Goal: Task Accomplishment & Management: Use online tool/utility

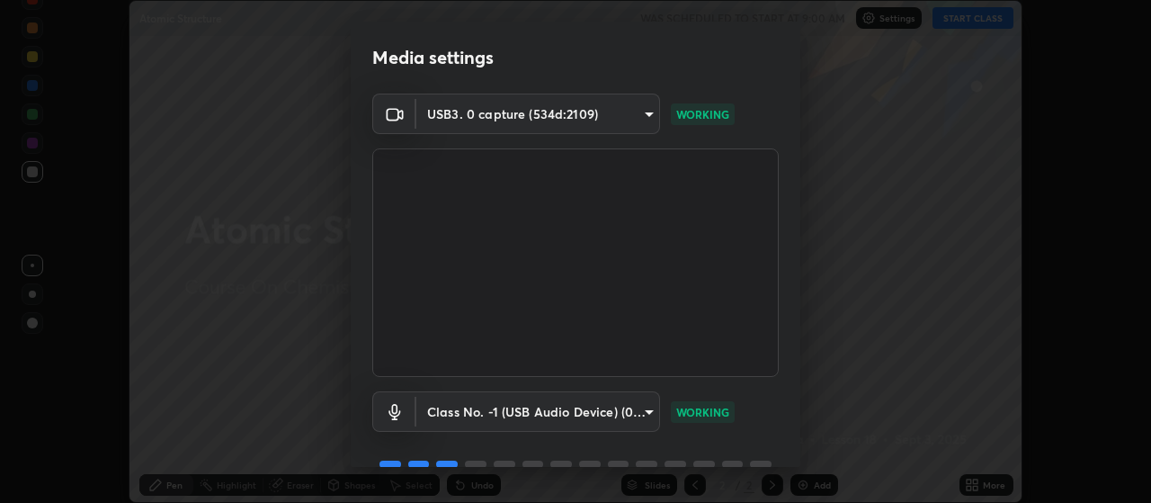
scroll to position [87, 0]
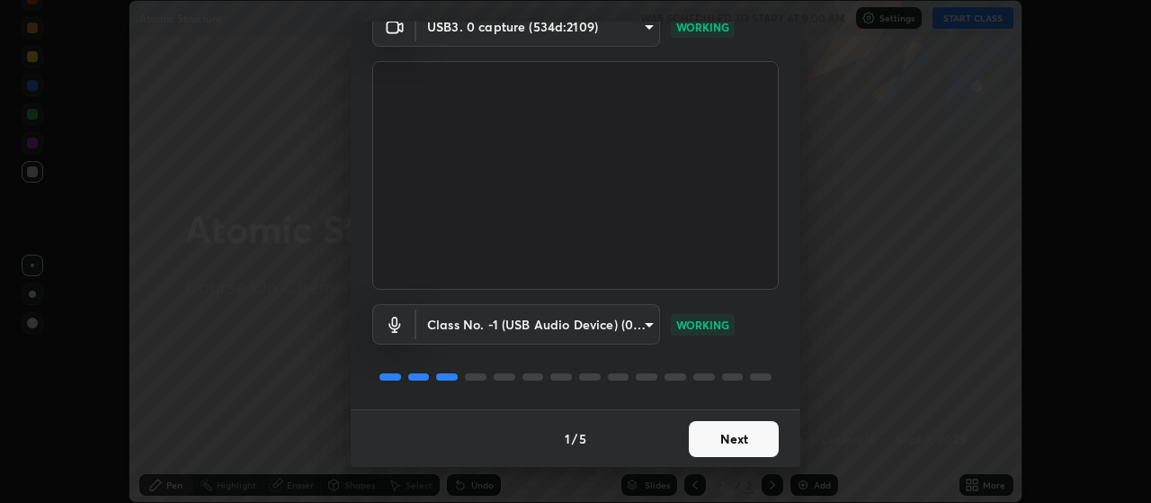
click at [714, 429] on button "Next" at bounding box center [734, 439] width 90 height 36
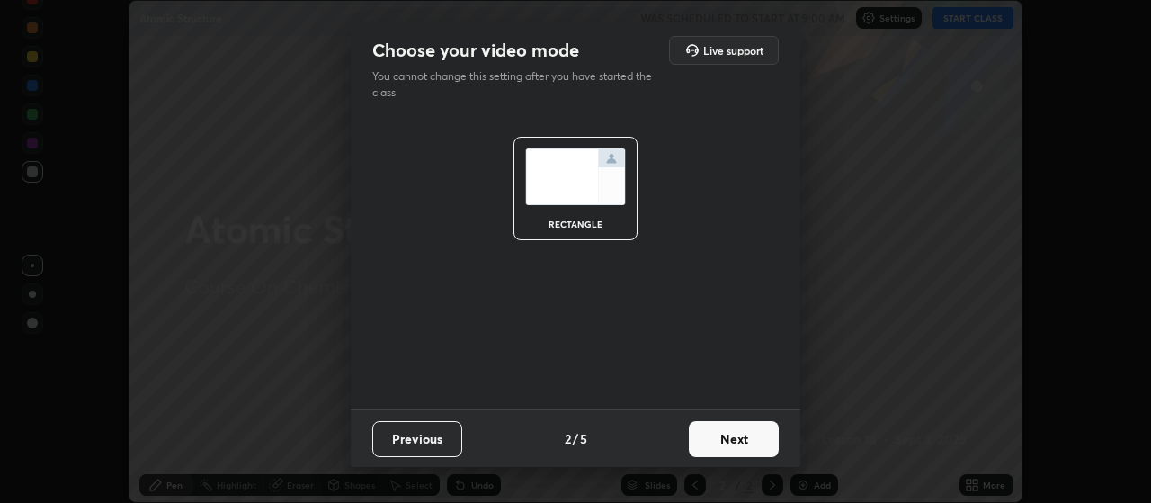
click at [718, 438] on button "Next" at bounding box center [734, 439] width 90 height 36
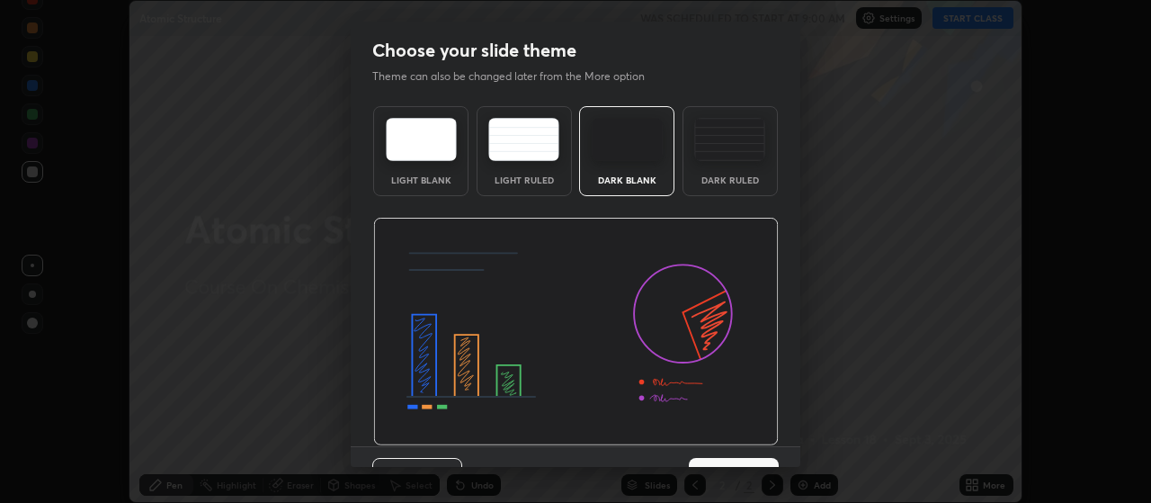
click at [721, 446] on div "Previous 3 / 5 Next" at bounding box center [576, 475] width 450 height 58
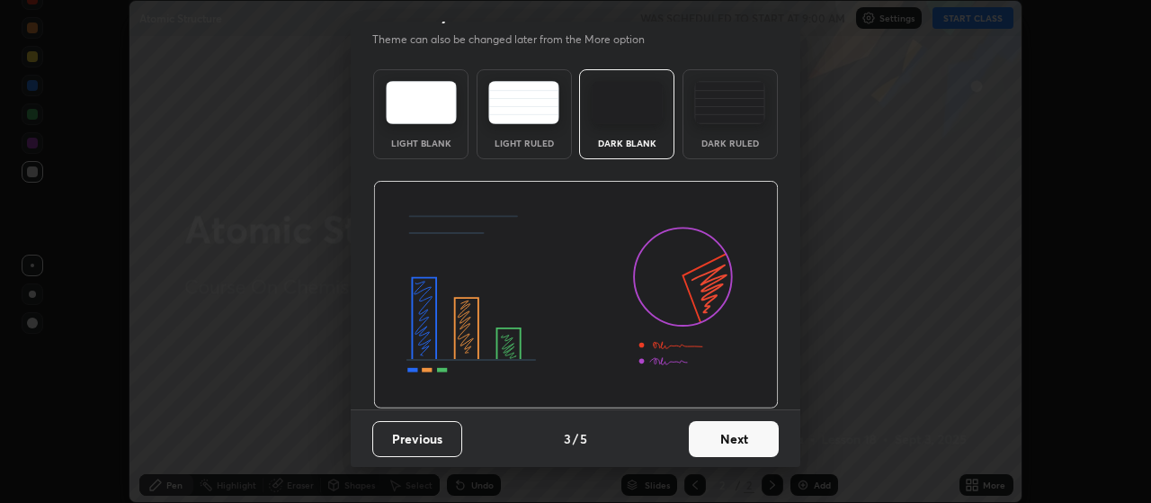
click at [727, 441] on button "Next" at bounding box center [734, 439] width 90 height 36
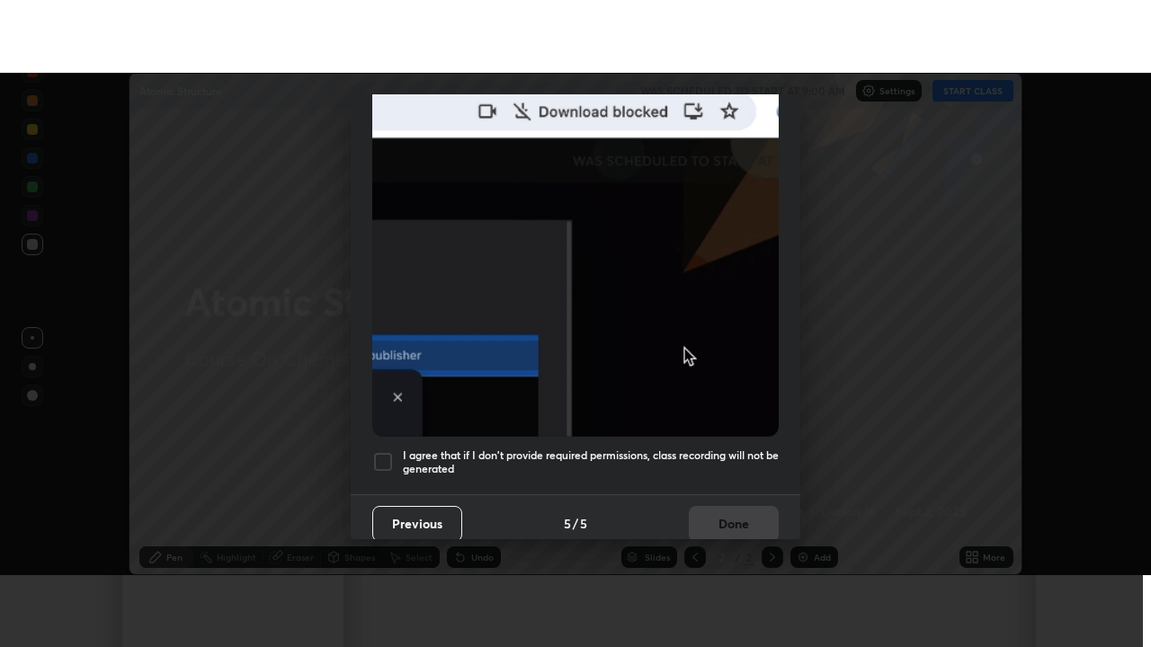
scroll to position [454, 0]
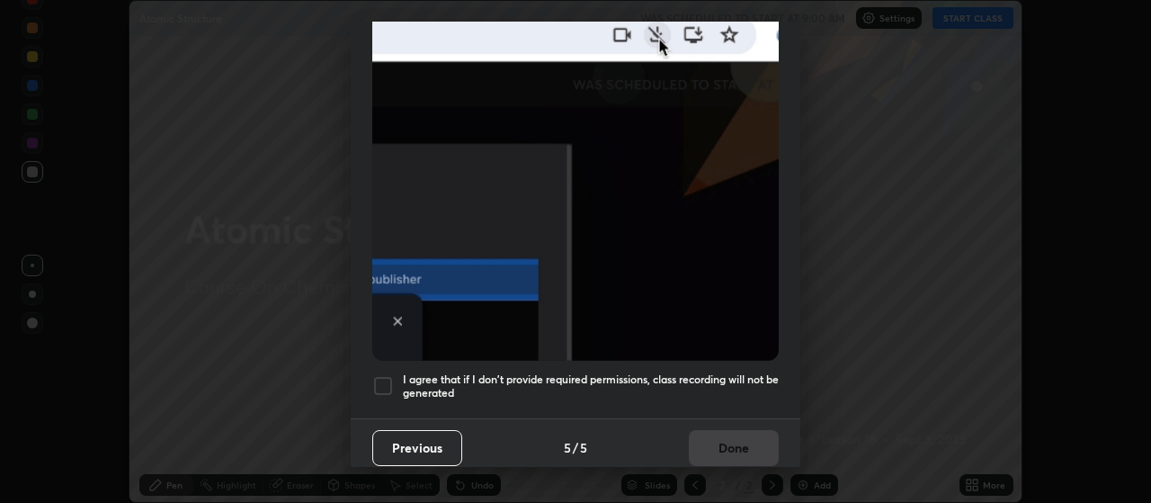
click at [385, 380] on div at bounding box center [383, 386] width 22 height 22
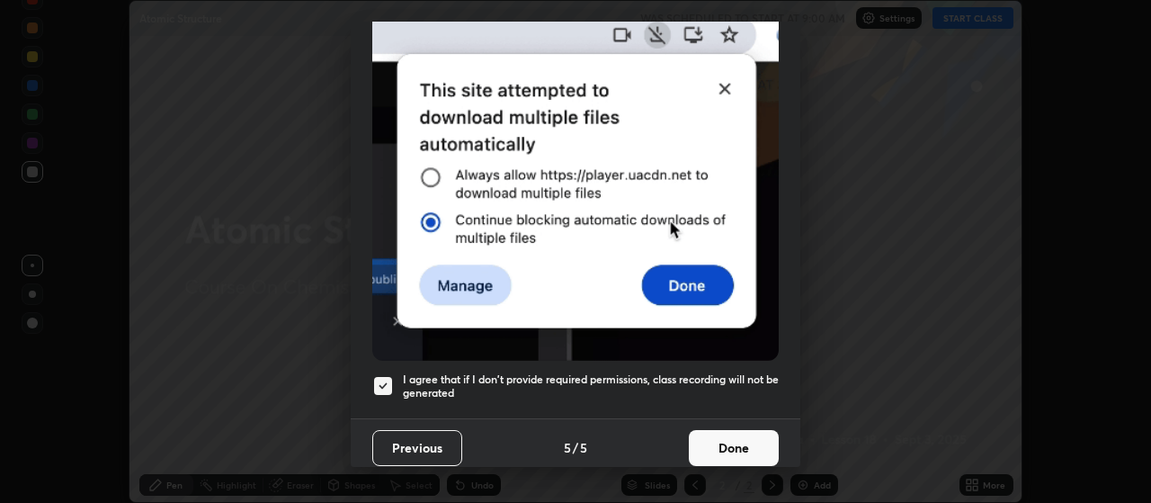
click at [728, 430] on button "Done" at bounding box center [734, 448] width 90 height 36
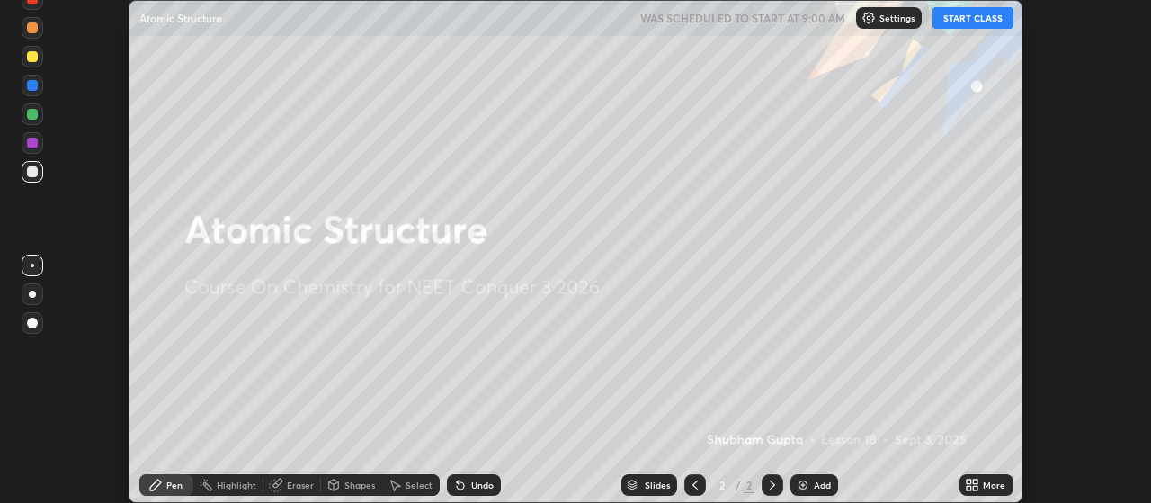
click at [974, 20] on button "START CLASS" at bounding box center [972, 18] width 81 height 22
click at [804, 488] on img at bounding box center [803, 484] width 14 height 14
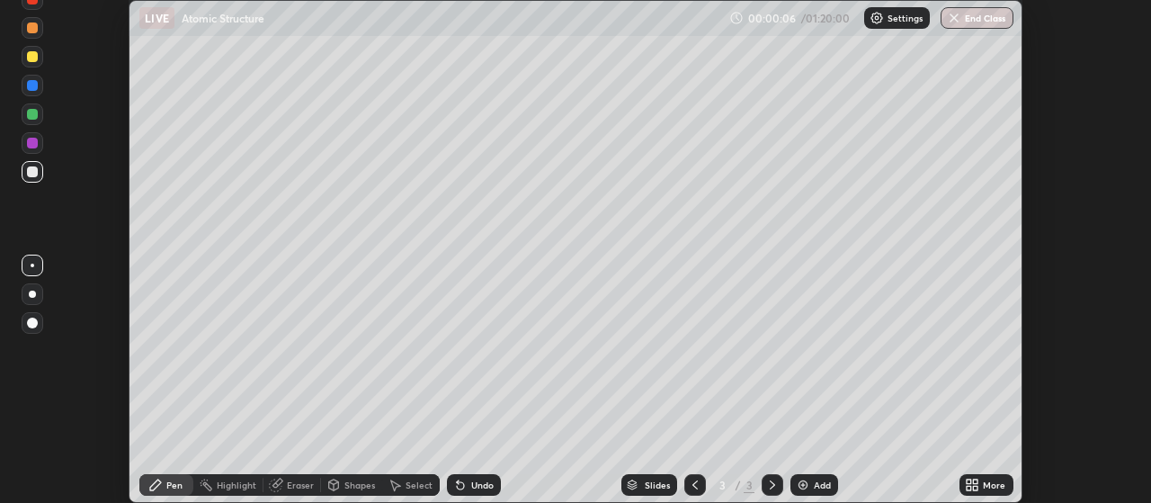
click at [32, 294] on div at bounding box center [32, 293] width 7 height 7
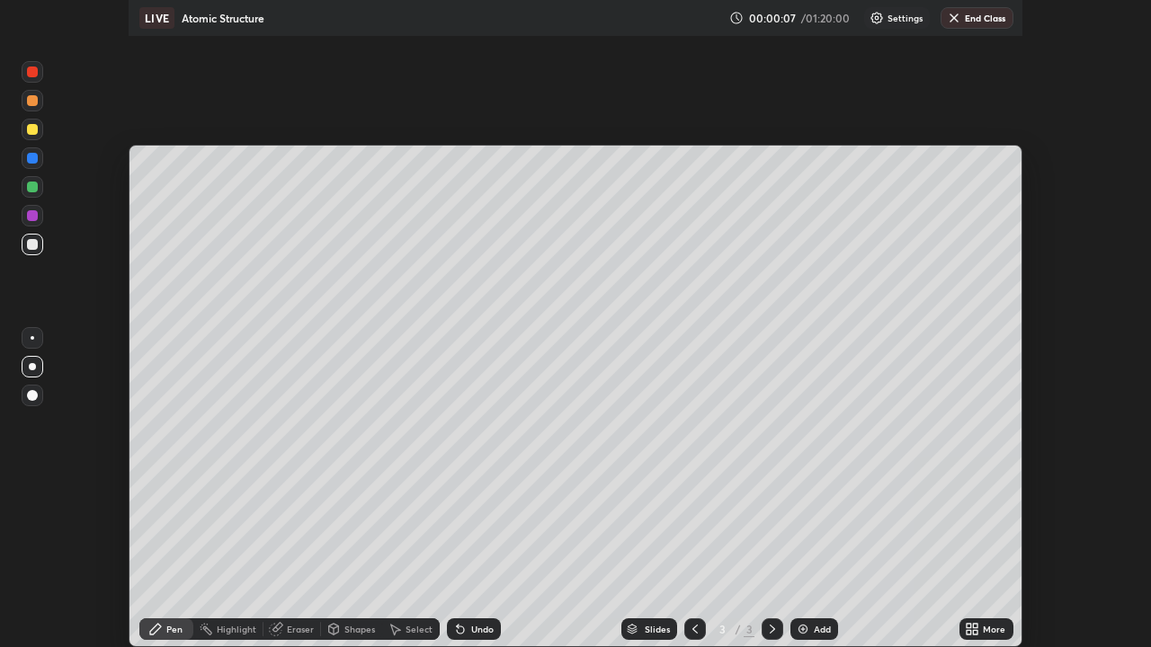
click at [33, 221] on div at bounding box center [32, 215] width 11 height 11
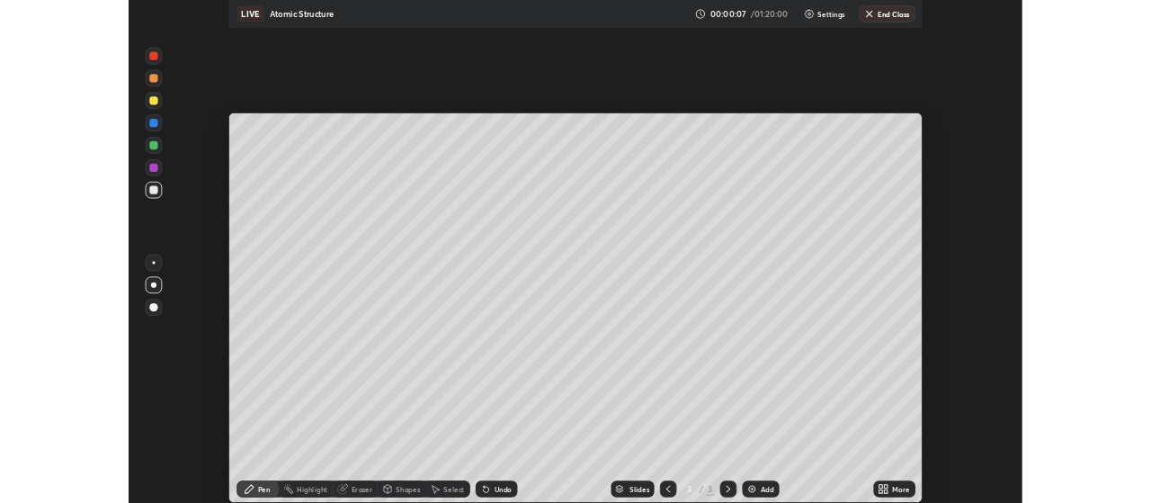
scroll to position [647, 1151]
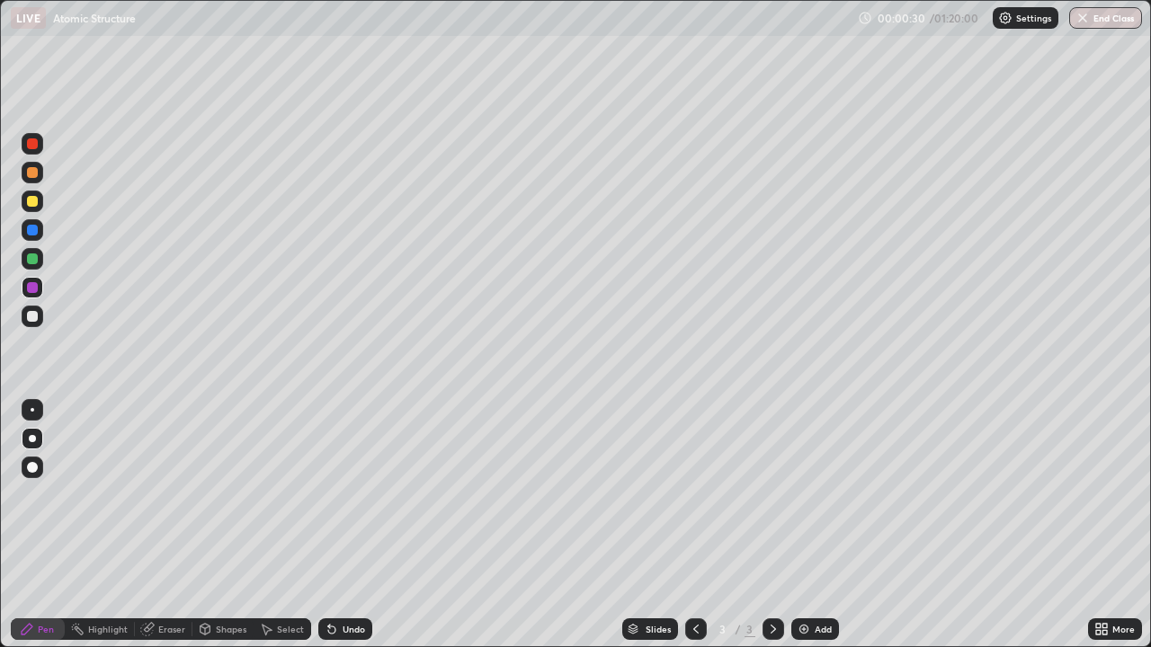
click at [35, 439] on div at bounding box center [32, 438] width 7 height 7
click at [35, 316] on div at bounding box center [32, 316] width 11 height 11
click at [421, 502] on div "Slides 3 / 3 Add" at bounding box center [730, 629] width 716 height 36
click at [551, 502] on div "Slides 3 / 3 Add" at bounding box center [730, 629] width 716 height 36
click at [40, 209] on div at bounding box center [33, 202] width 22 height 22
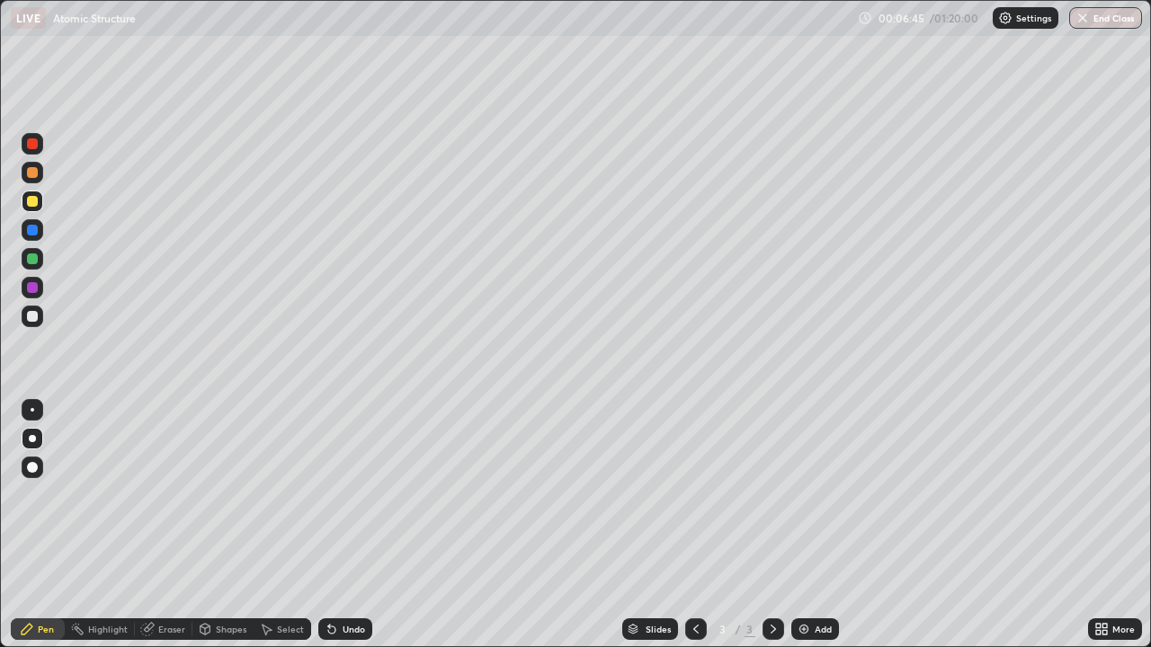
click at [31, 182] on div at bounding box center [33, 173] width 22 height 22
click at [32, 174] on div at bounding box center [32, 172] width 11 height 11
click at [354, 502] on div "Undo" at bounding box center [345, 630] width 54 height 22
click at [354, 502] on div "Undo" at bounding box center [354, 629] width 22 height 9
click at [352, 502] on div "Undo" at bounding box center [354, 629] width 22 height 9
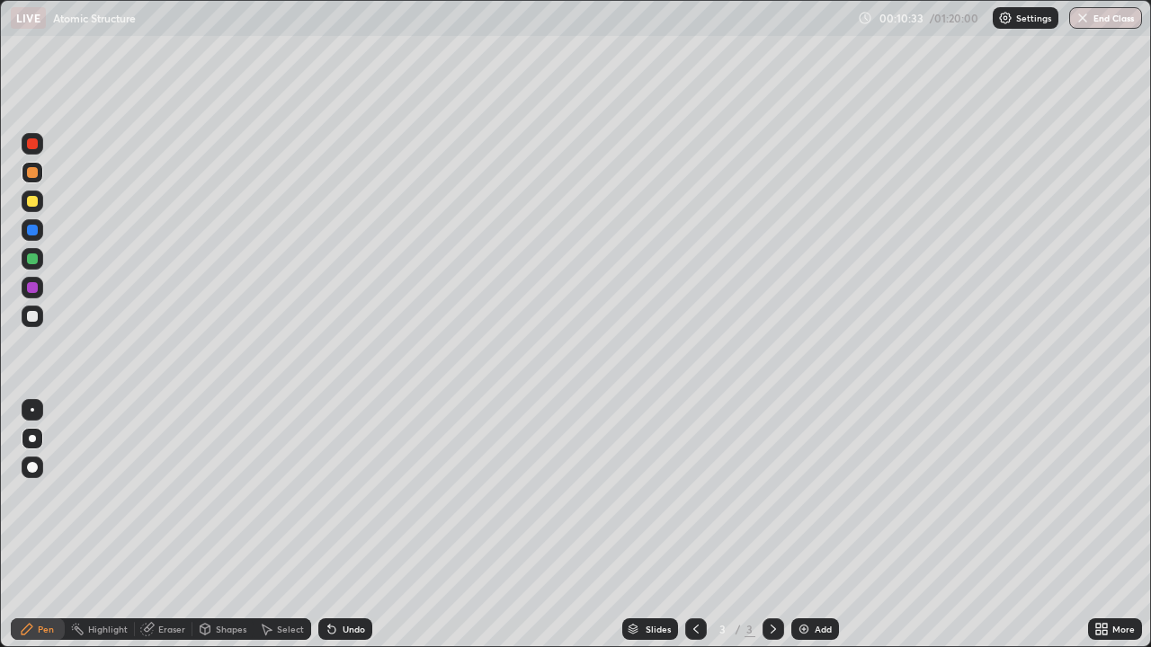
click at [804, 502] on img at bounding box center [804, 629] width 14 height 14
click at [32, 317] on div at bounding box center [32, 316] width 11 height 11
click at [356, 502] on div "Undo" at bounding box center [354, 629] width 22 height 9
click at [31, 294] on div at bounding box center [33, 288] width 22 height 22
click at [343, 502] on div "Undo" at bounding box center [354, 629] width 22 height 9
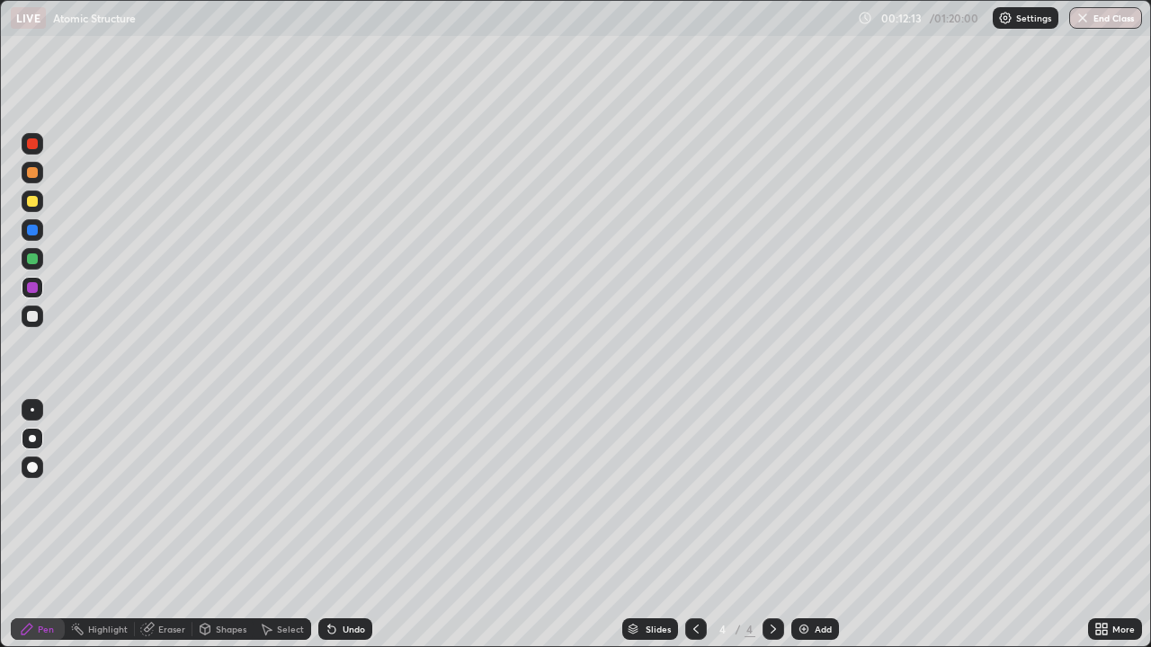
click at [39, 208] on div at bounding box center [33, 202] width 22 height 22
click at [38, 180] on div at bounding box center [33, 173] width 22 height 22
click at [37, 323] on div at bounding box center [33, 317] width 22 height 22
click at [34, 262] on div at bounding box center [32, 259] width 11 height 11
click at [220, 502] on div "Shapes" at bounding box center [231, 629] width 31 height 9
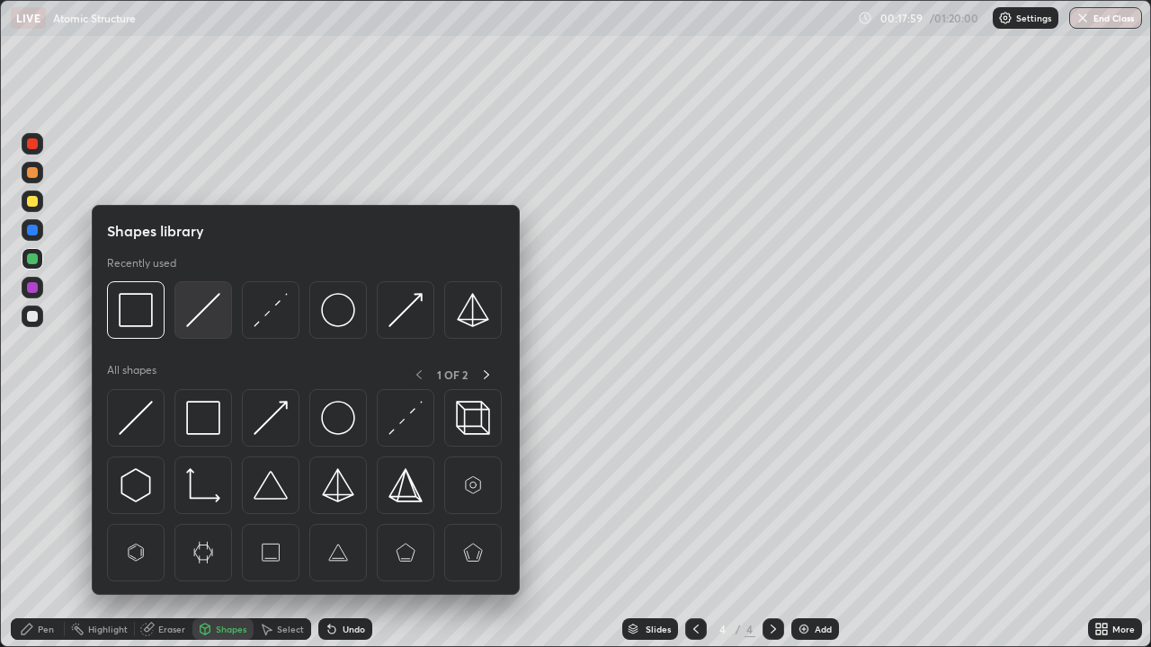
click at [199, 315] on img at bounding box center [203, 310] width 34 height 34
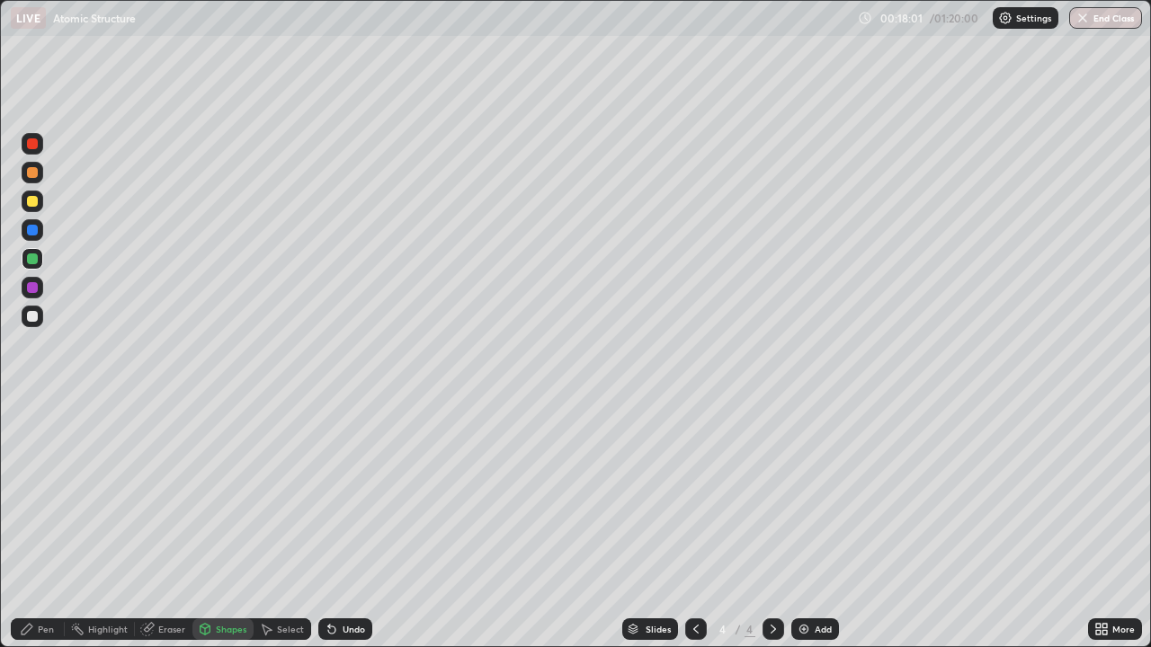
click at [31, 203] on div at bounding box center [32, 201] width 11 height 11
click at [36, 203] on div at bounding box center [32, 201] width 11 height 11
click at [40, 502] on div "Pen" at bounding box center [46, 629] width 16 height 9
click at [165, 502] on div "Eraser" at bounding box center [171, 629] width 27 height 9
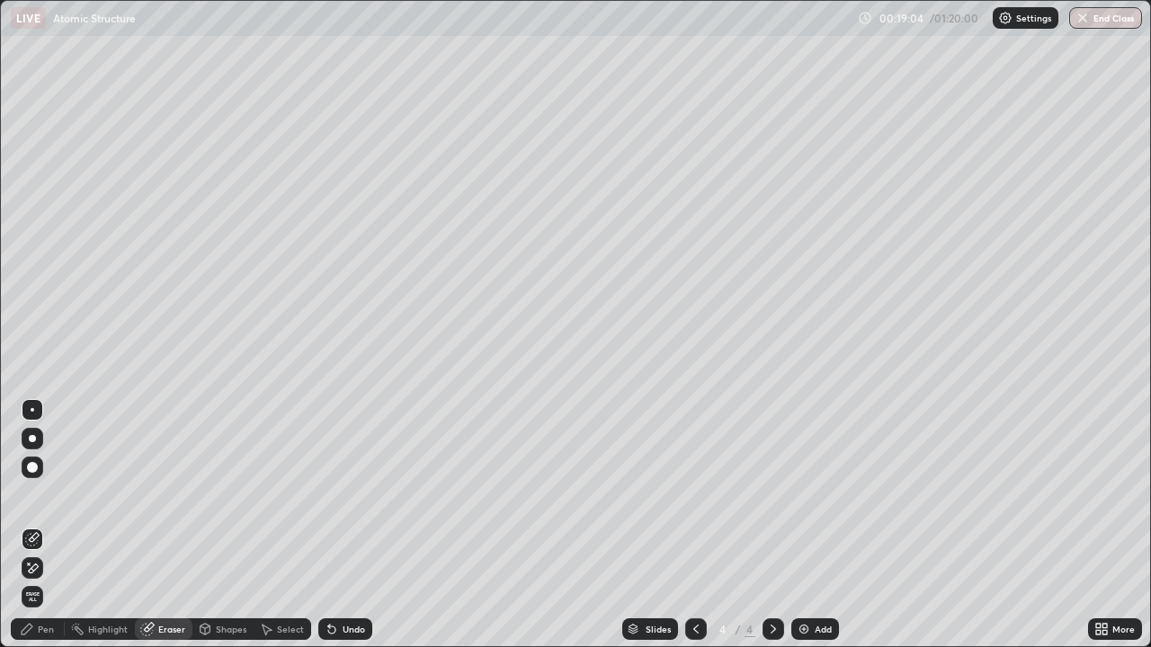
click at [35, 502] on icon at bounding box center [32, 539] width 14 height 14
click at [21, 502] on icon at bounding box center [27, 629] width 14 height 14
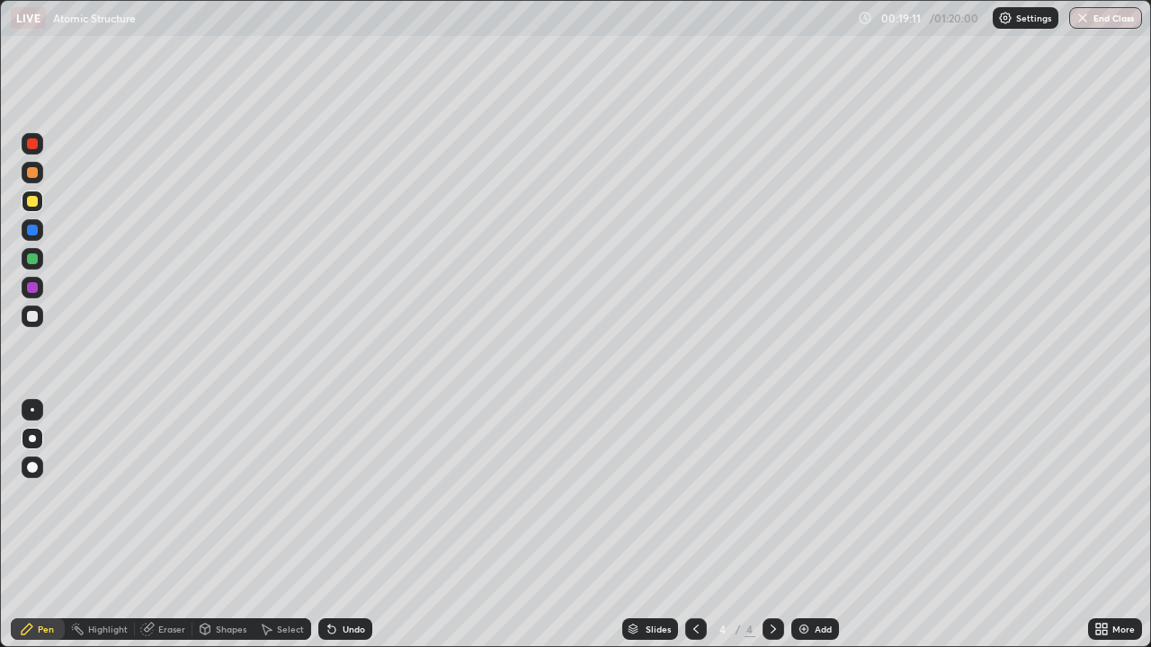
click at [32, 260] on div at bounding box center [32, 259] width 11 height 11
click at [34, 175] on div at bounding box center [32, 172] width 11 height 11
click at [31, 228] on div at bounding box center [32, 230] width 11 height 11
click at [28, 238] on div at bounding box center [33, 230] width 22 height 22
click at [329, 502] on icon at bounding box center [331, 630] width 7 height 7
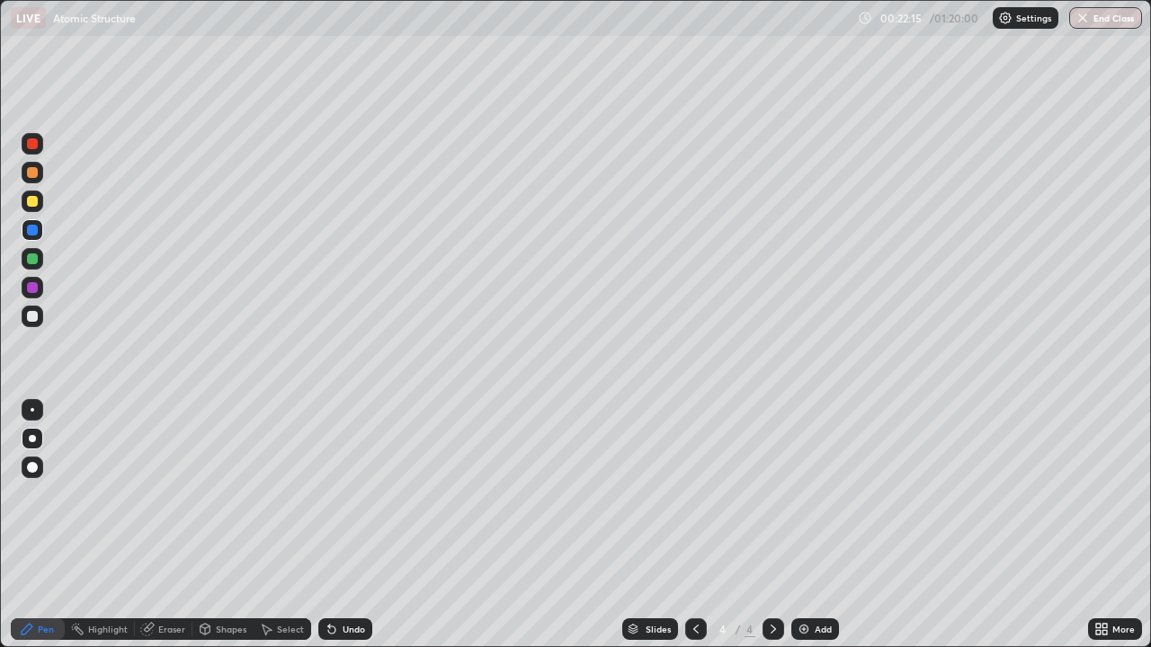
click at [37, 321] on div at bounding box center [33, 317] width 22 height 22
click at [809, 502] on img at bounding box center [804, 629] width 14 height 14
click at [696, 502] on icon at bounding box center [696, 629] width 14 height 14
click at [771, 502] on icon at bounding box center [773, 629] width 14 height 14
click at [701, 502] on div at bounding box center [696, 630] width 22 height 22
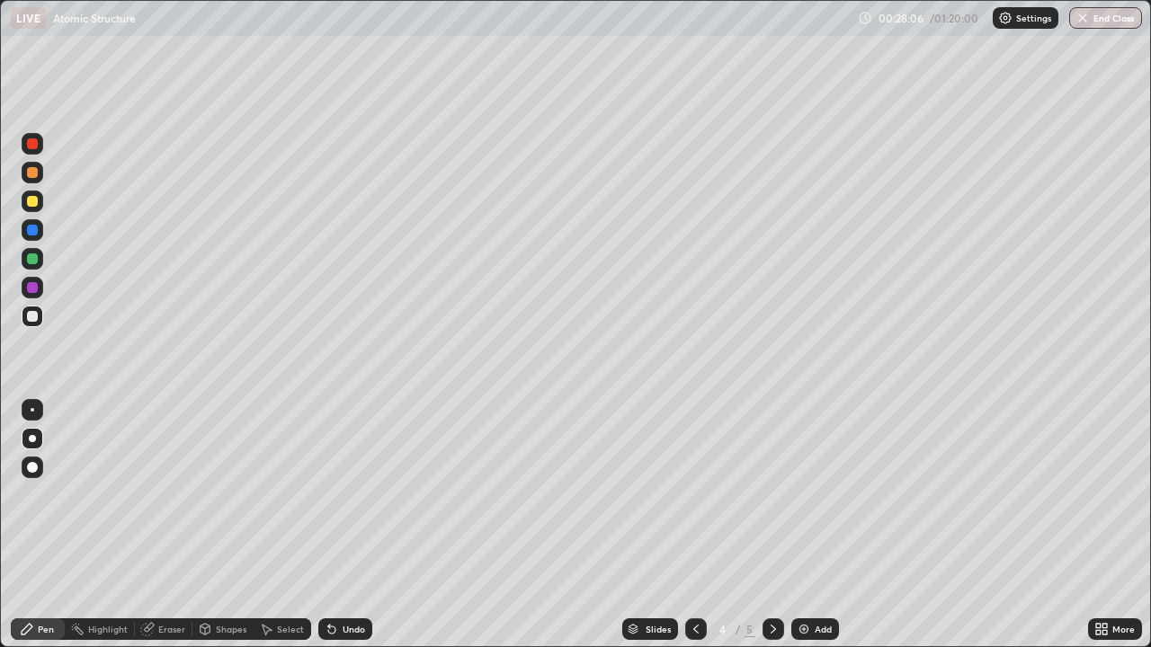
click at [771, 502] on icon at bounding box center [773, 629] width 14 height 14
click at [164, 502] on div "Eraser" at bounding box center [171, 629] width 27 height 9
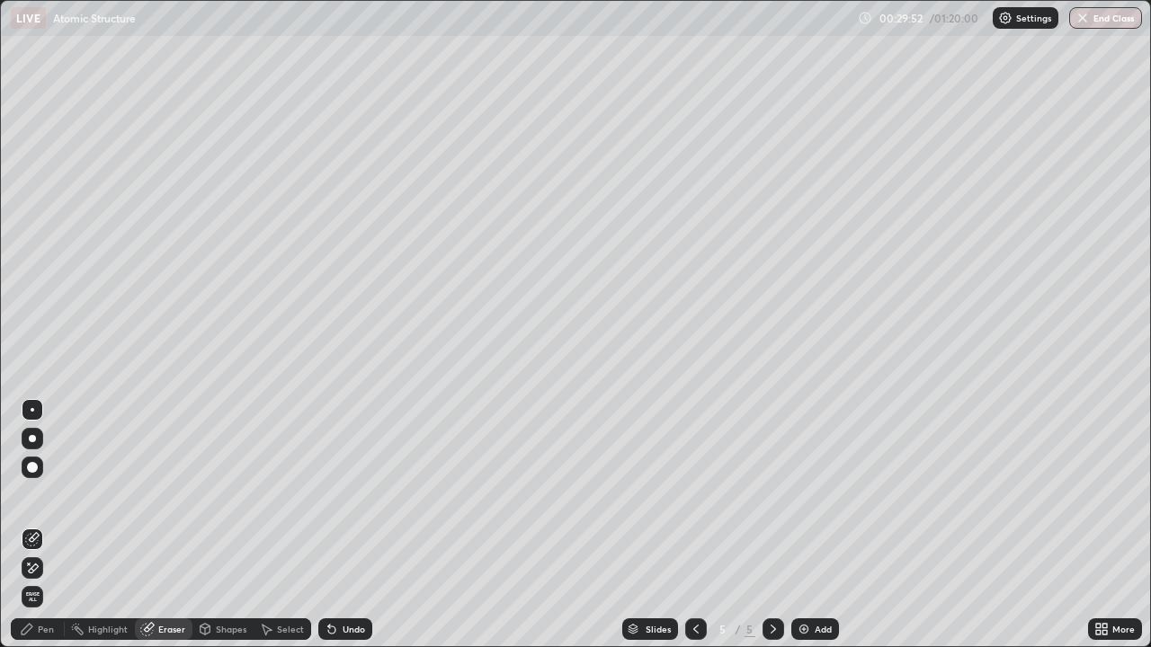
click at [52, 502] on div "Pen" at bounding box center [38, 630] width 54 height 22
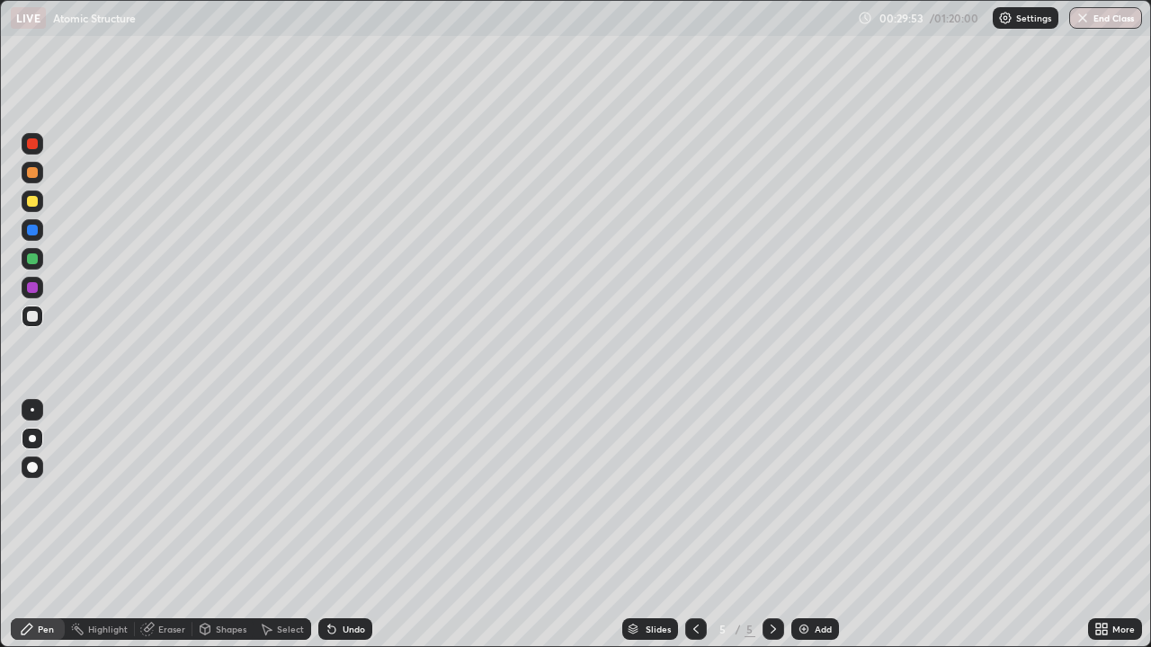
click at [36, 260] on div at bounding box center [32, 259] width 11 height 11
click at [358, 502] on div "Undo" at bounding box center [354, 629] width 22 height 9
click at [699, 502] on div at bounding box center [696, 630] width 22 height 22
click at [771, 502] on icon at bounding box center [773, 629] width 14 height 14
click at [694, 502] on icon at bounding box center [696, 629] width 14 height 14
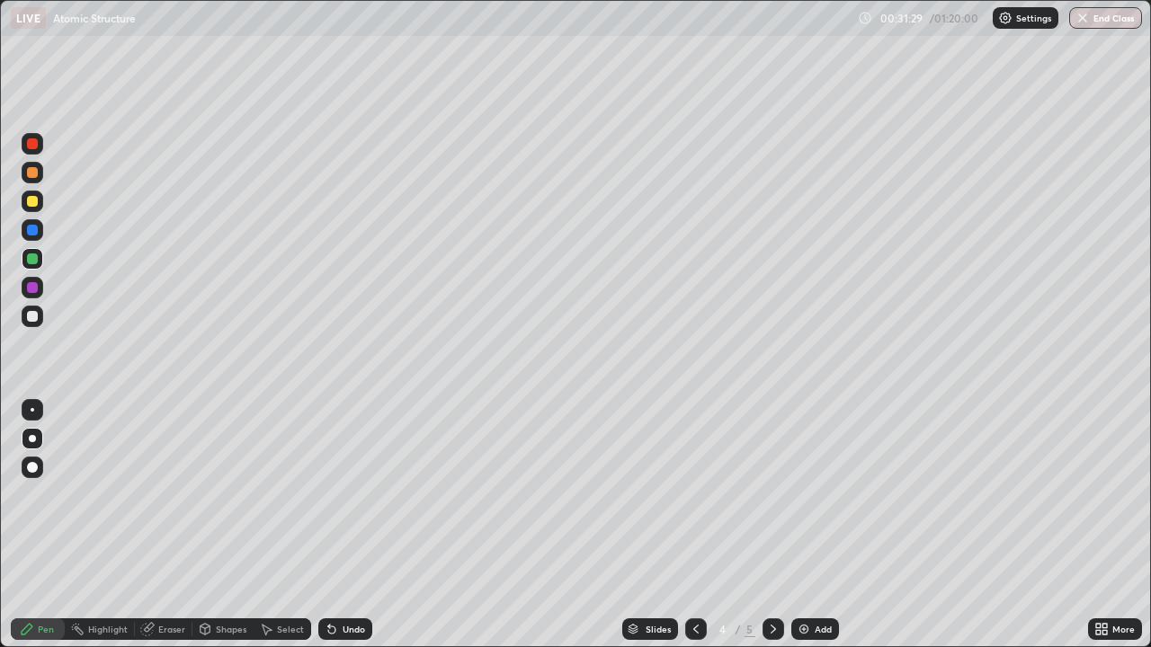
click at [768, 502] on div at bounding box center [773, 630] width 22 height 22
click at [693, 502] on icon at bounding box center [696, 629] width 14 height 14
click at [767, 502] on icon at bounding box center [773, 629] width 14 height 14
click at [32, 198] on div at bounding box center [32, 201] width 11 height 11
click at [694, 502] on icon at bounding box center [696, 629] width 14 height 14
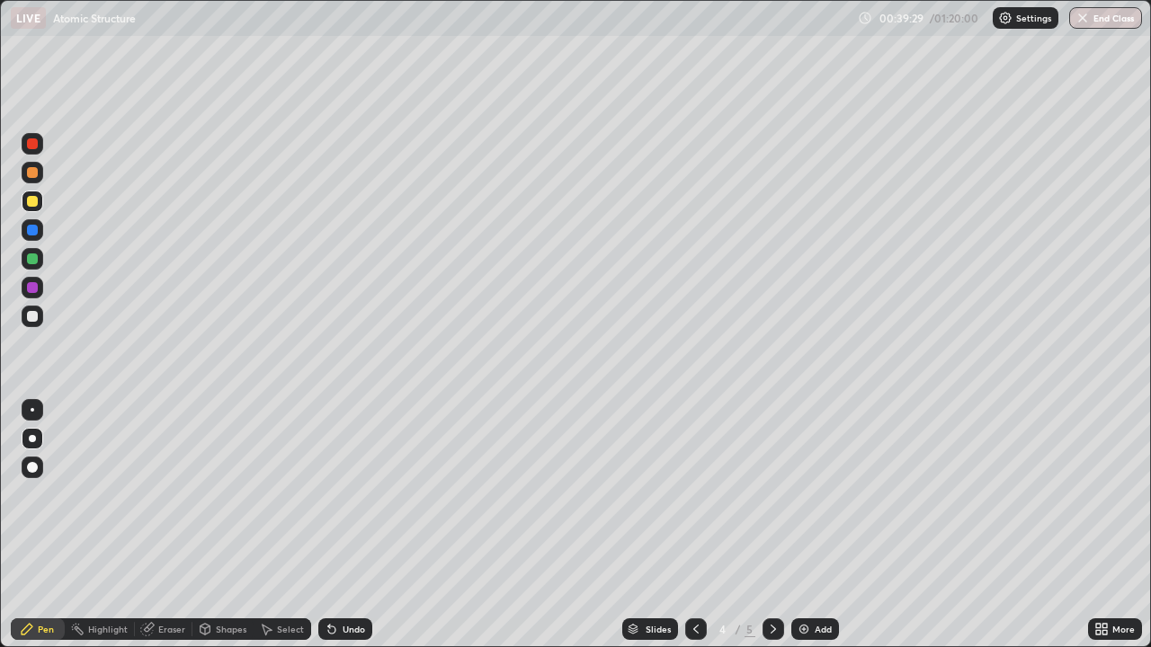
click at [771, 502] on icon at bounding box center [773, 629] width 14 height 14
click at [694, 502] on icon at bounding box center [696, 629] width 14 height 14
click at [771, 502] on icon at bounding box center [773, 629] width 14 height 14
click at [805, 502] on img at bounding box center [804, 629] width 14 height 14
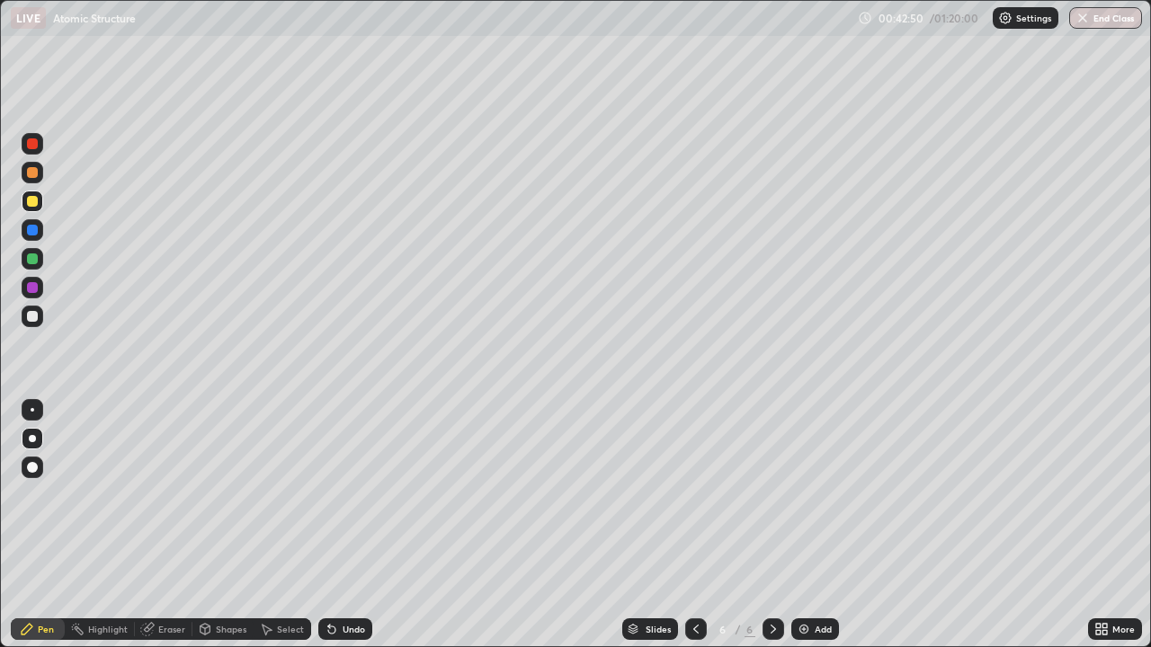
click at [33, 316] on div at bounding box center [32, 316] width 11 height 11
click at [355, 502] on div "Undo" at bounding box center [345, 630] width 54 height 22
click at [351, 502] on div "Undo" at bounding box center [354, 629] width 22 height 9
click at [28, 201] on div at bounding box center [32, 201] width 11 height 11
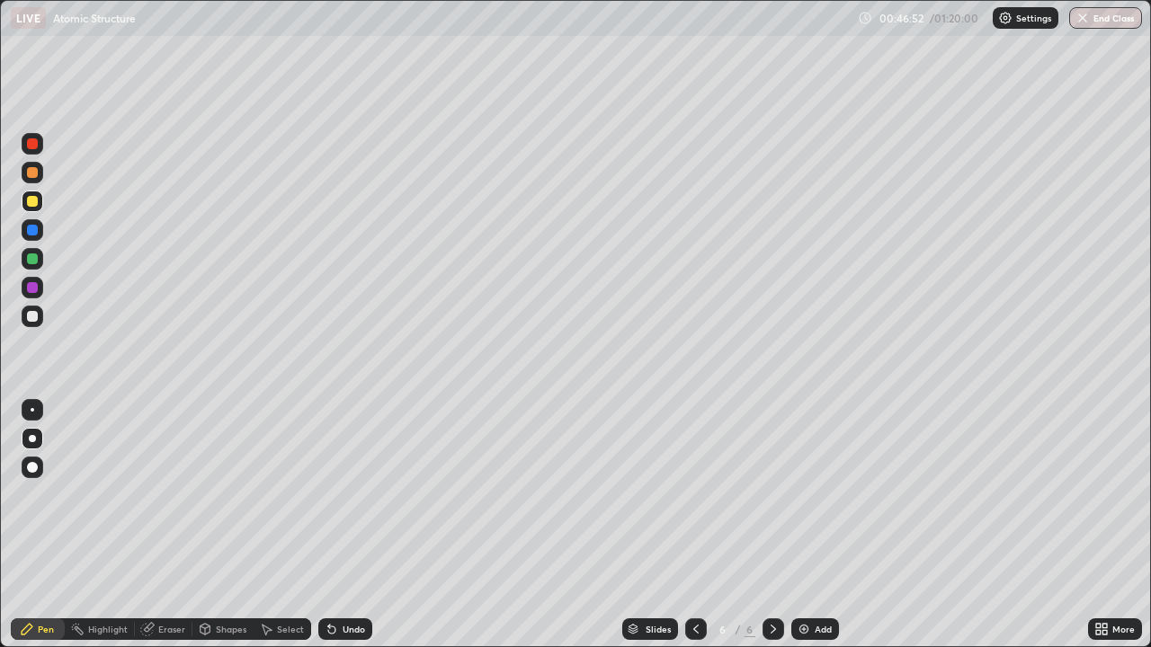
click at [27, 209] on div at bounding box center [33, 202] width 22 height 22
click at [33, 318] on div at bounding box center [32, 316] width 11 height 11
click at [32, 260] on div at bounding box center [32, 259] width 11 height 11
click at [34, 173] on div at bounding box center [32, 172] width 11 height 11
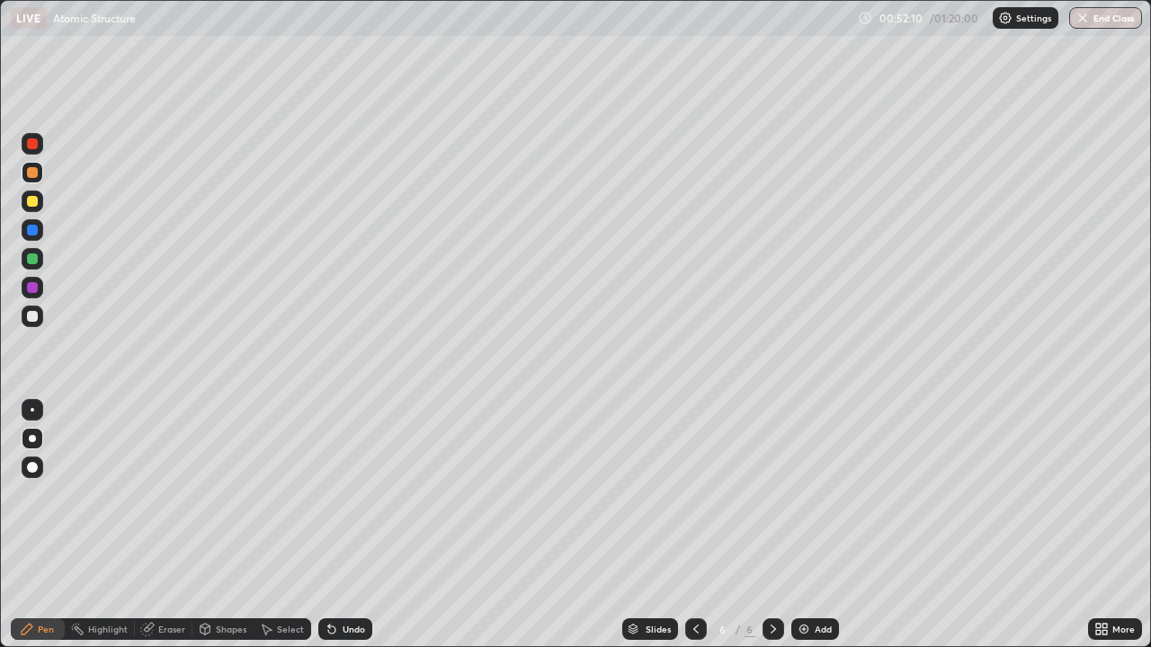
click at [33, 316] on div at bounding box center [32, 316] width 11 height 11
click at [165, 502] on div "Eraser" at bounding box center [171, 629] width 27 height 9
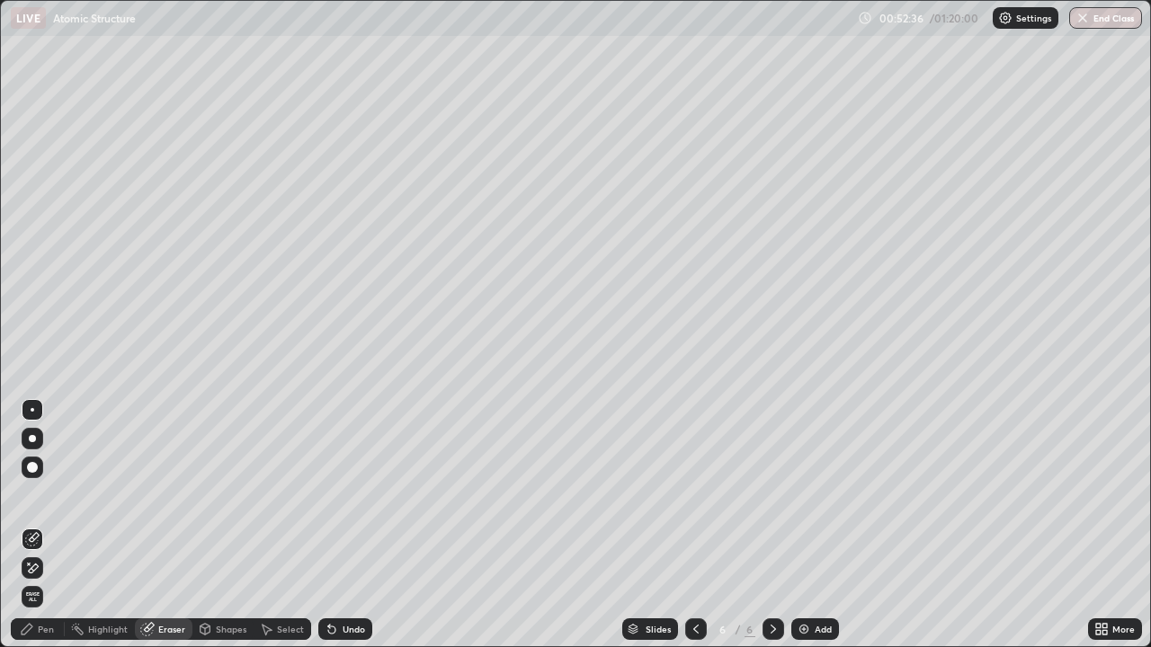
click at [31, 502] on icon at bounding box center [34, 568] width 10 height 9
click at [35, 502] on div "Pen" at bounding box center [38, 630] width 54 height 22
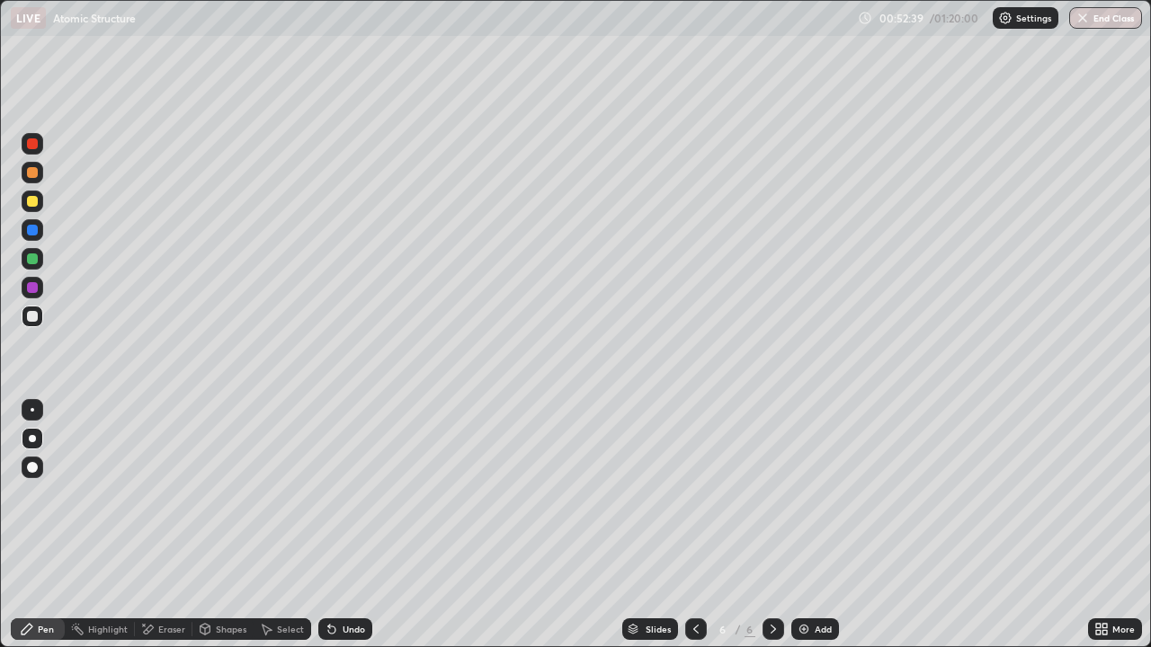
click at [32, 316] on div at bounding box center [32, 316] width 11 height 11
click at [31, 257] on div at bounding box center [32, 259] width 11 height 11
click at [45, 502] on div "Pen" at bounding box center [46, 629] width 16 height 9
click at [40, 314] on div at bounding box center [33, 317] width 22 height 22
click at [32, 315] on div at bounding box center [32, 316] width 11 height 11
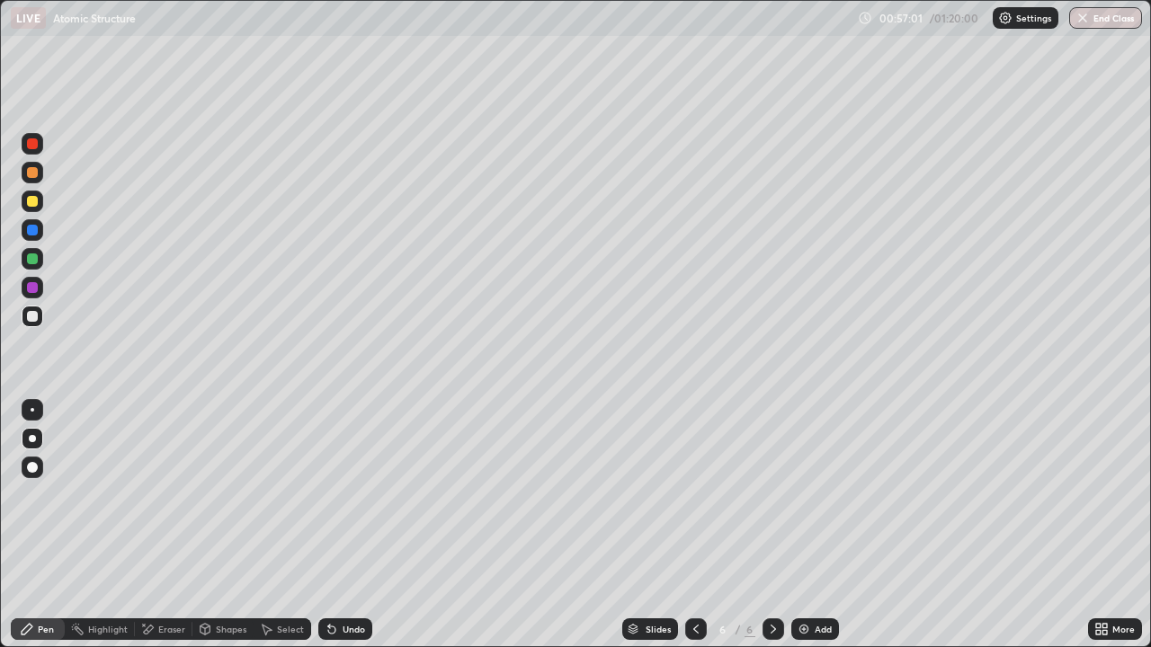
click at [163, 502] on div "Eraser" at bounding box center [171, 629] width 27 height 9
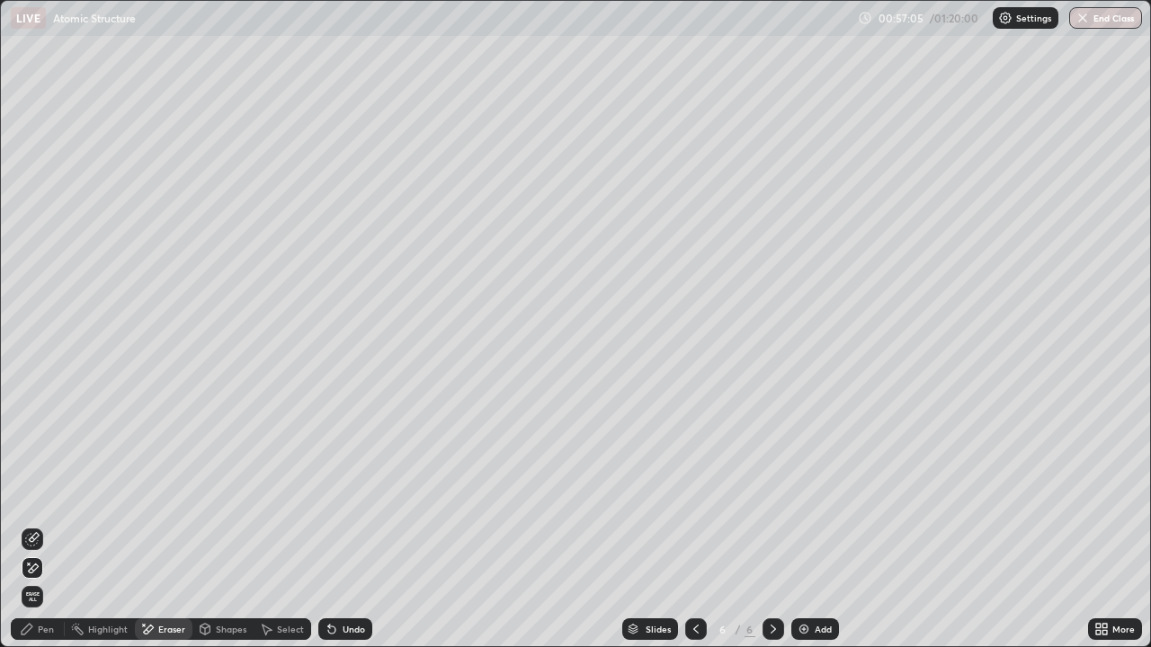
click at [40, 502] on div "Pen" at bounding box center [46, 629] width 16 height 9
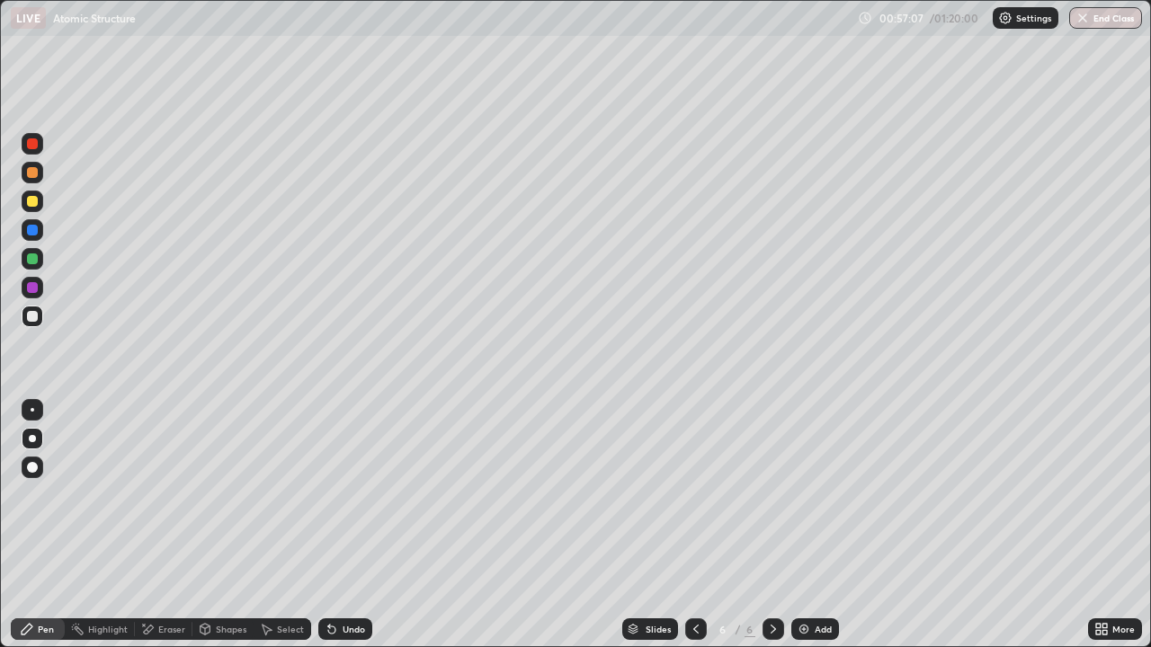
click at [26, 325] on div at bounding box center [33, 317] width 22 height 22
click at [35, 206] on div at bounding box center [32, 201] width 11 height 11
click at [352, 502] on div "Undo" at bounding box center [354, 629] width 22 height 9
click at [343, 502] on div "Undo" at bounding box center [354, 629] width 22 height 9
click at [31, 144] on div at bounding box center [32, 143] width 11 height 11
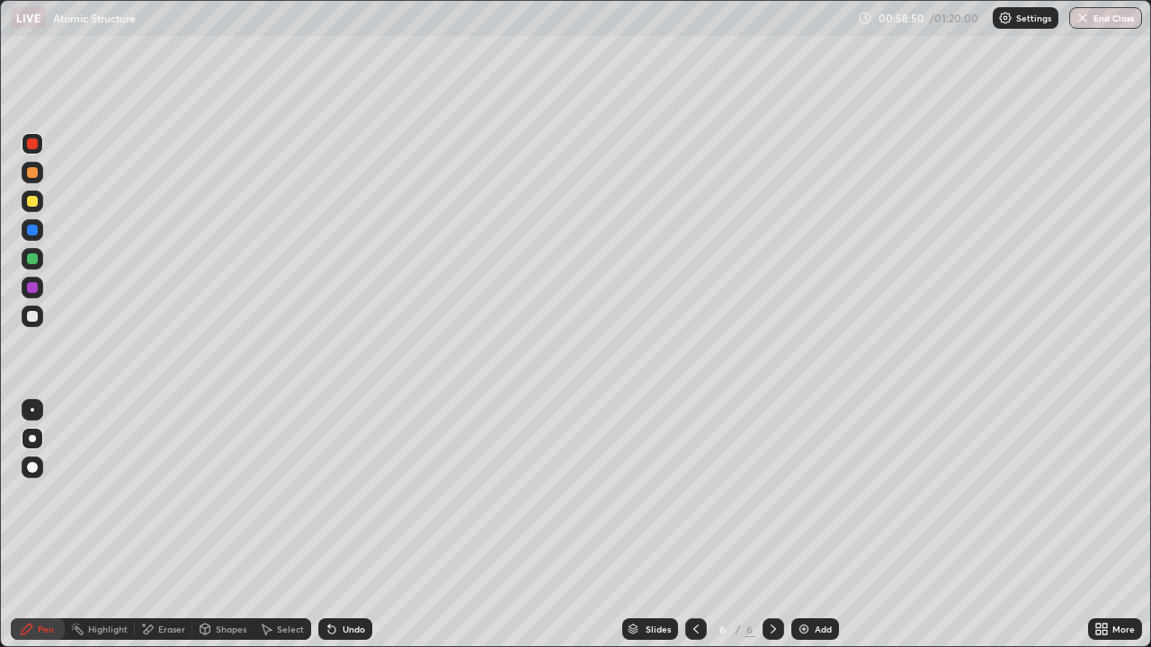
click at [809, 502] on div "Add" at bounding box center [815, 630] width 48 height 22
click at [33, 316] on div at bounding box center [32, 316] width 11 height 11
click at [337, 502] on div "Undo" at bounding box center [345, 630] width 54 height 22
click at [338, 502] on div "Undo" at bounding box center [345, 630] width 54 height 22
click at [31, 206] on div at bounding box center [32, 201] width 11 height 11
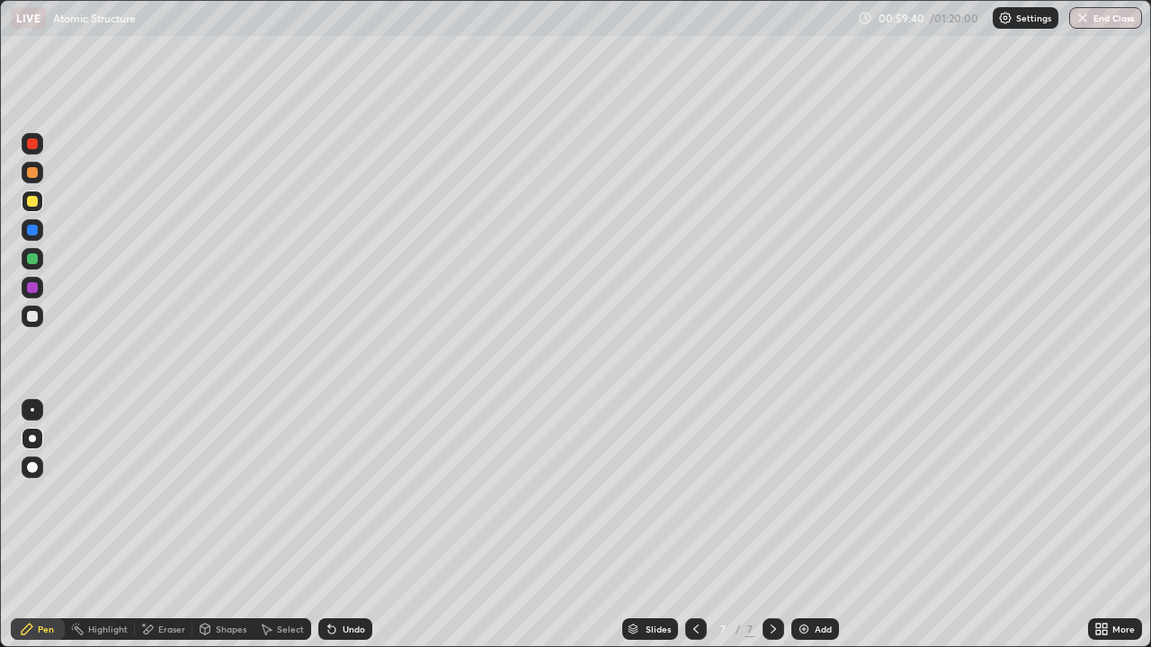
click at [694, 502] on icon at bounding box center [696, 629] width 14 height 14
click at [35, 174] on div at bounding box center [32, 172] width 11 height 11
click at [33, 174] on div at bounding box center [32, 172] width 11 height 11
click at [163, 502] on div "Eraser" at bounding box center [171, 629] width 27 height 9
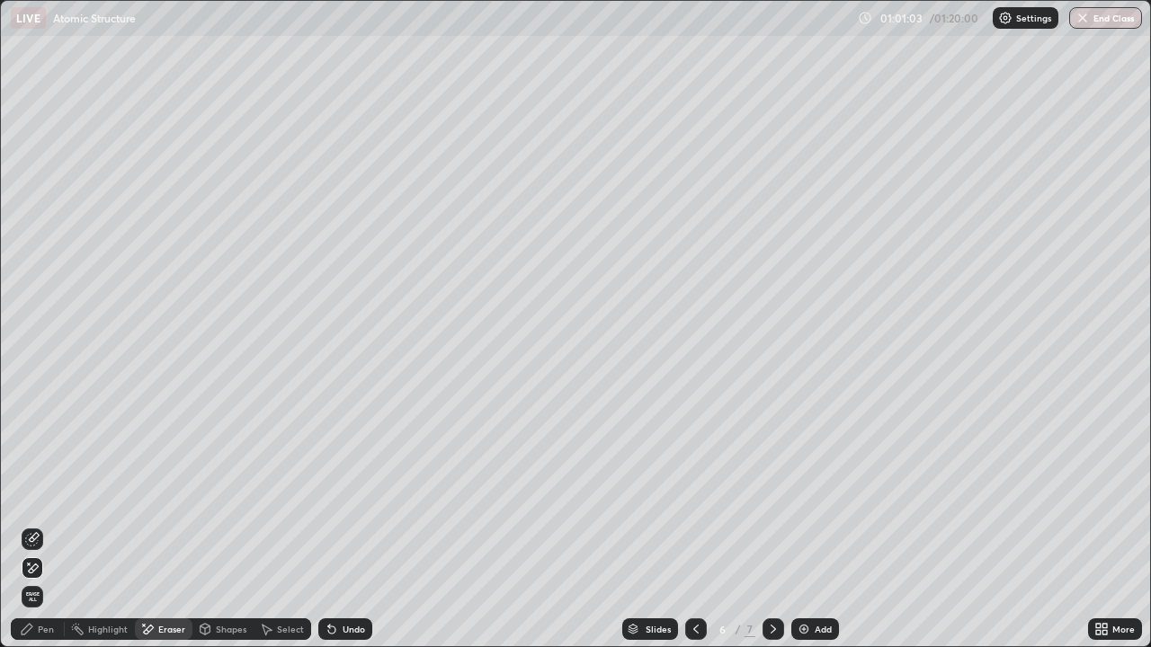
click at [34, 502] on icon at bounding box center [32, 539] width 14 height 14
click at [46, 502] on div "Pen" at bounding box center [38, 630] width 54 height 22
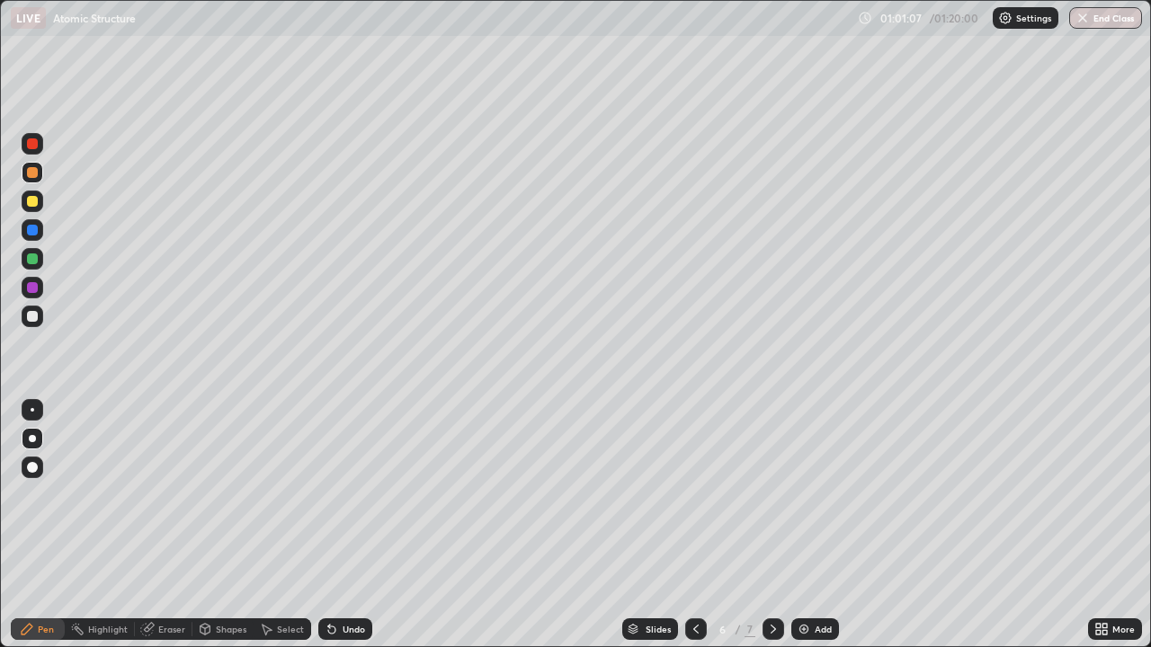
click at [29, 323] on div at bounding box center [33, 317] width 22 height 22
click at [39, 233] on div at bounding box center [33, 230] width 22 height 22
click at [852, 502] on div "Slides 6 / 7 Add" at bounding box center [730, 629] width 716 height 36
click at [28, 174] on div at bounding box center [32, 172] width 11 height 11
click at [27, 316] on div at bounding box center [32, 316] width 11 height 11
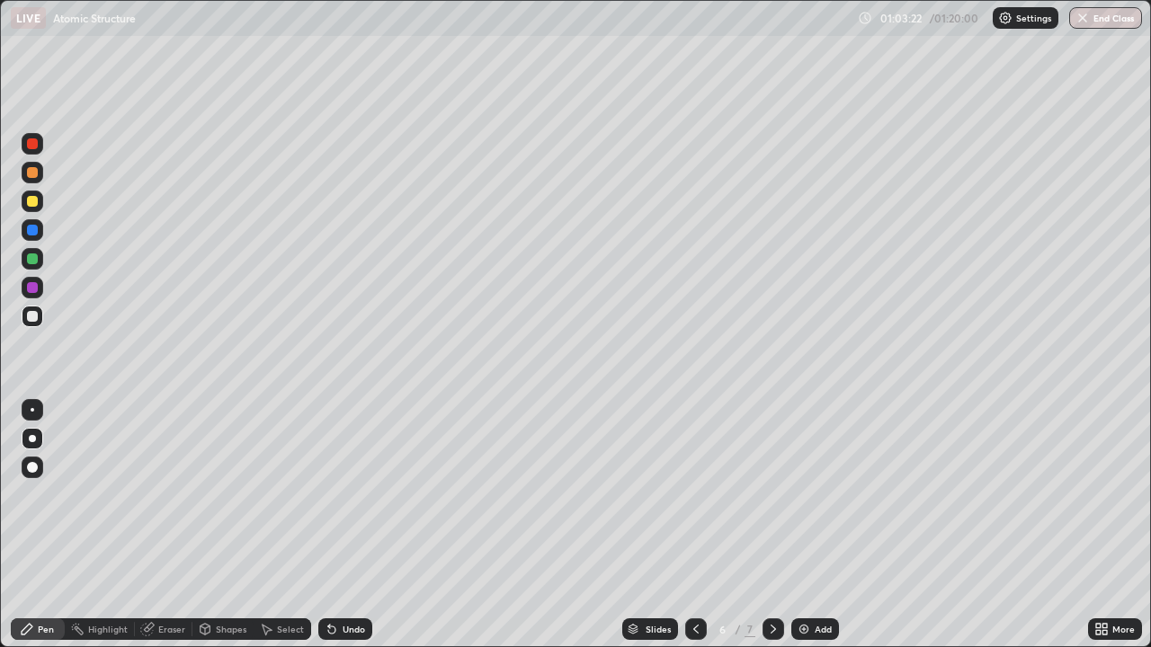
click at [105, 502] on div "Highlight" at bounding box center [108, 629] width 40 height 9
click at [31, 227] on div at bounding box center [32, 230] width 11 height 11
click at [47, 502] on div "Pen" at bounding box center [46, 629] width 16 height 9
click at [32, 315] on div at bounding box center [32, 316] width 11 height 11
click at [771, 502] on icon at bounding box center [773, 629] width 14 height 14
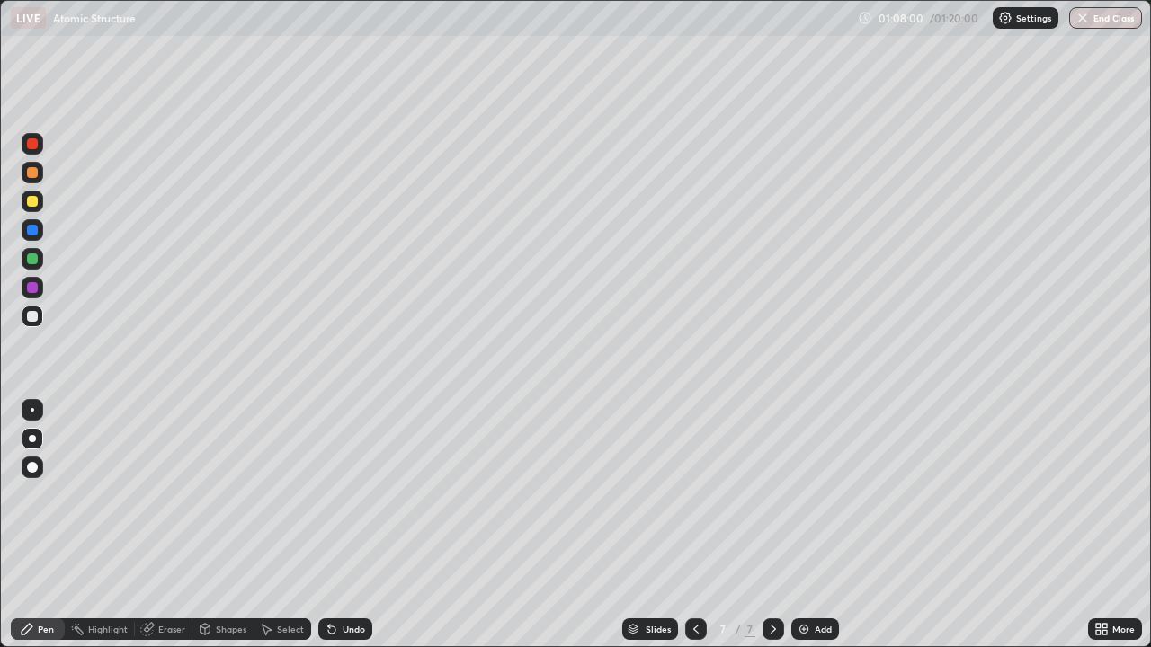
click at [33, 201] on div at bounding box center [32, 201] width 11 height 11
click at [35, 201] on div at bounding box center [32, 201] width 11 height 11
click at [693, 502] on icon at bounding box center [696, 629] width 14 height 14
click at [775, 502] on icon at bounding box center [773, 629] width 14 height 14
click at [37, 173] on div at bounding box center [32, 172] width 11 height 11
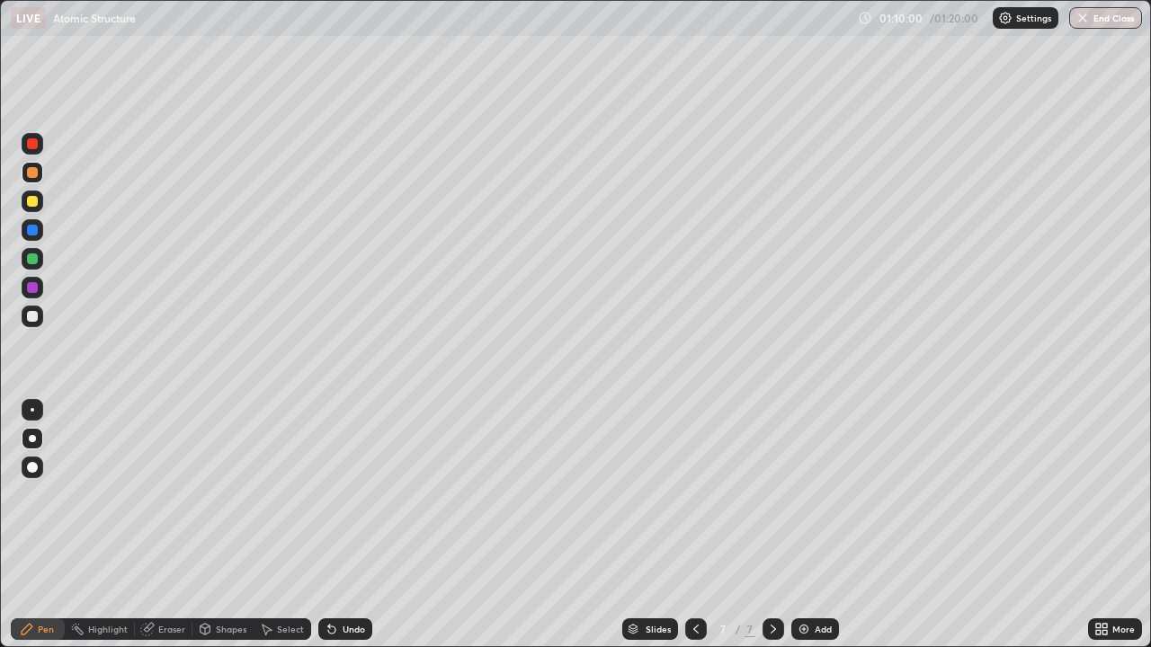
click at [26, 316] on div at bounding box center [33, 317] width 22 height 22
click at [30, 259] on div at bounding box center [32, 259] width 11 height 11
click at [31, 150] on div at bounding box center [33, 144] width 22 height 22
click at [31, 314] on div at bounding box center [32, 316] width 11 height 11
click at [694, 502] on icon at bounding box center [696, 629] width 14 height 14
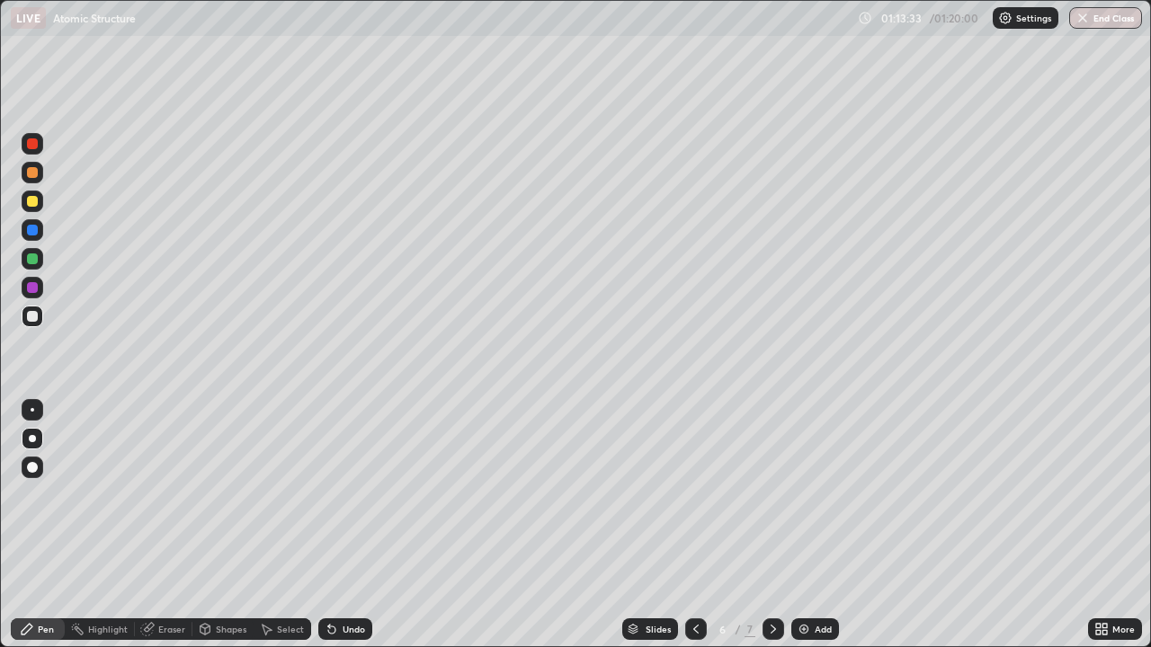
click at [697, 502] on div at bounding box center [696, 630] width 22 height 22
click at [771, 502] on icon at bounding box center [773, 629] width 14 height 14
click at [694, 502] on icon at bounding box center [696, 629] width 14 height 14
click at [772, 502] on icon at bounding box center [773, 629] width 5 height 9
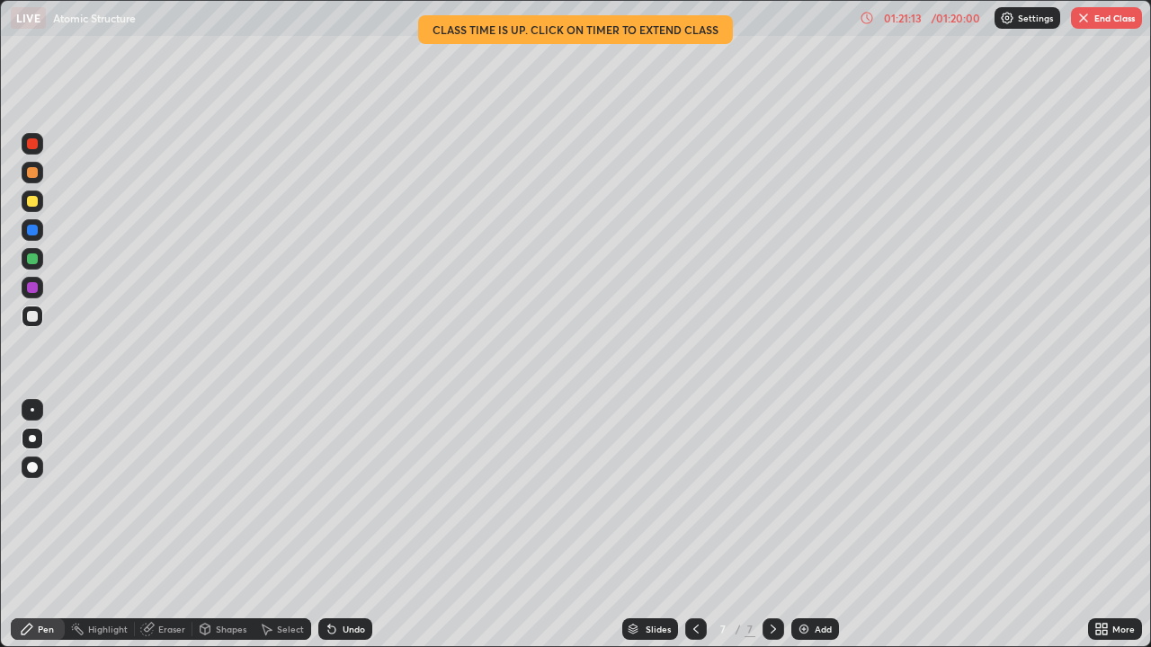
click at [1105, 21] on button "End Class" at bounding box center [1106, 18] width 71 height 22
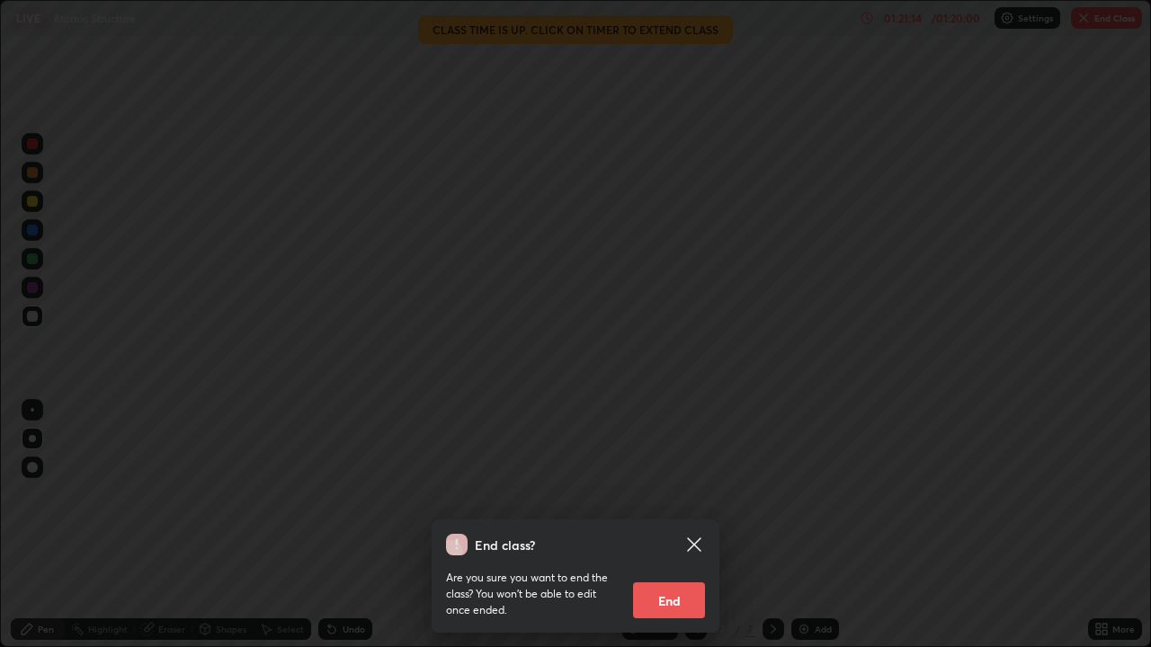
click at [682, 502] on button "End" at bounding box center [669, 601] width 72 height 36
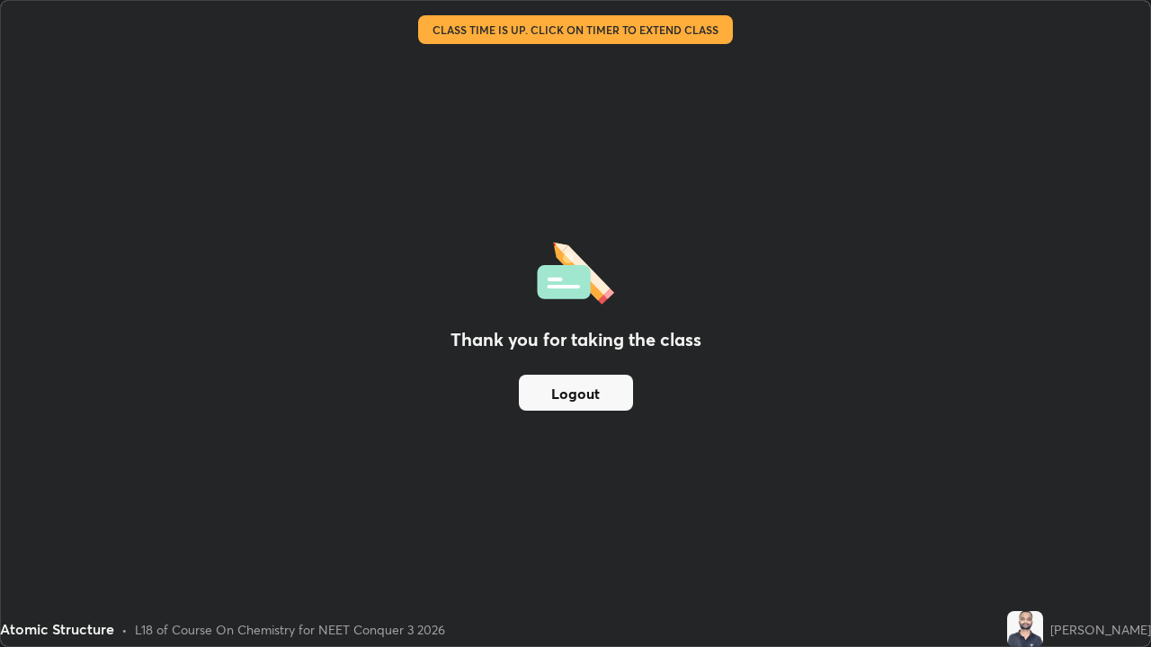
click at [736, 500] on div "Thank you for taking the class Logout" at bounding box center [575, 324] width 1149 height 646
click at [608, 397] on button "Logout" at bounding box center [576, 393] width 114 height 36
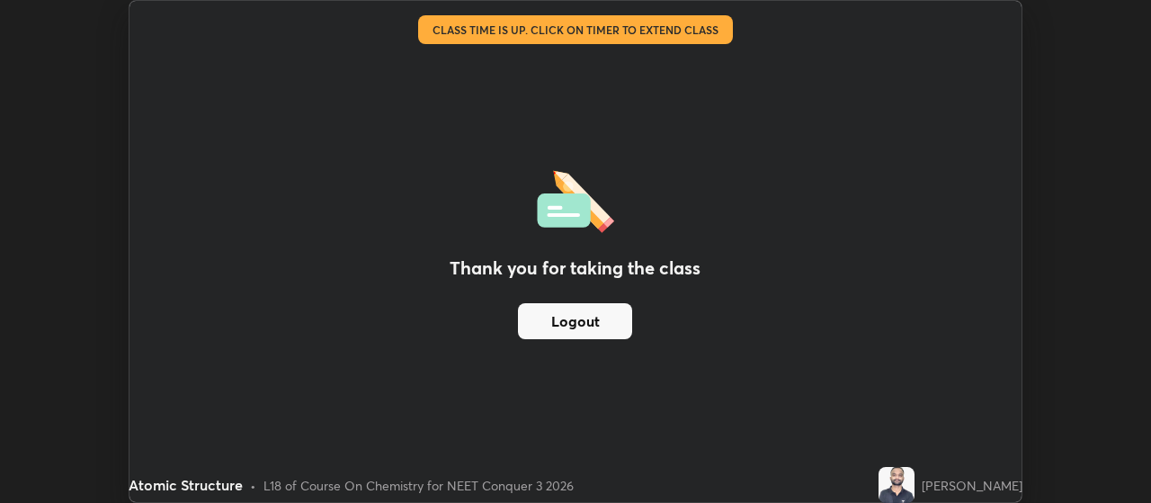
scroll to position [89411, 88762]
